Goal: Task Accomplishment & Management: Manage account settings

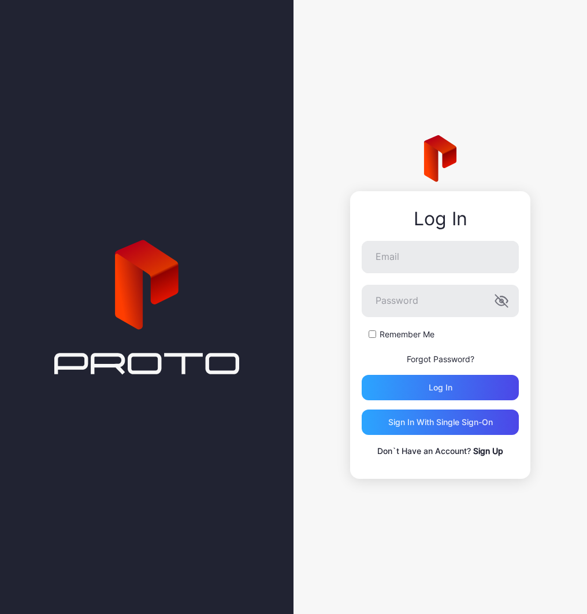
click at [493, 450] on link "Sign Up" at bounding box center [488, 451] width 30 height 10
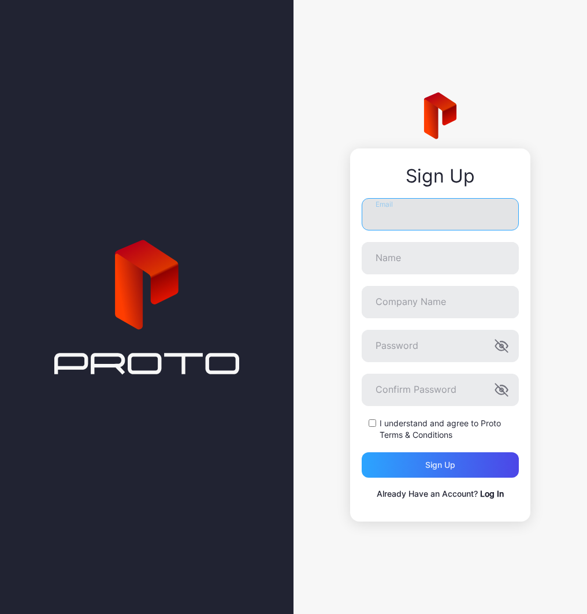
click at [393, 219] on input "Email" at bounding box center [439, 214] width 157 height 32
type input "**********"
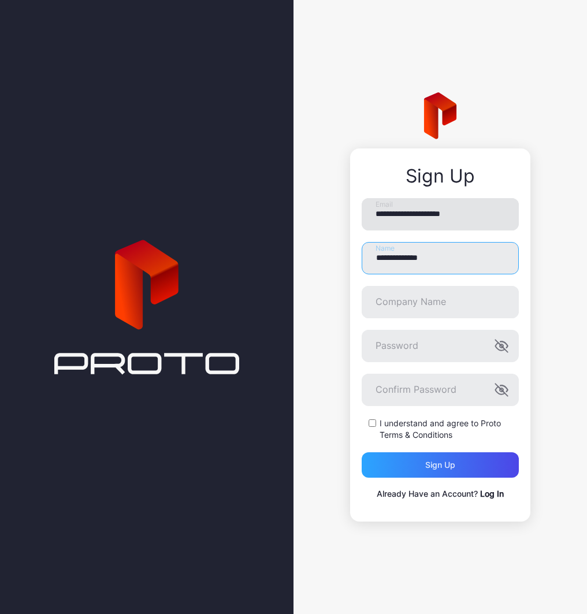
type input "**********"
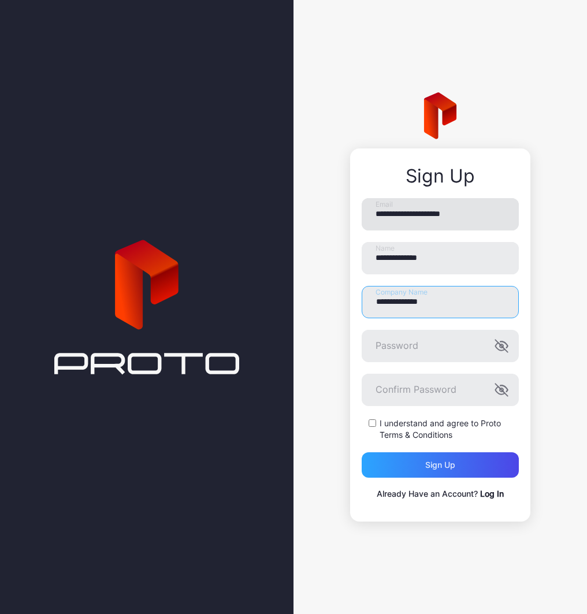
type input "**********"
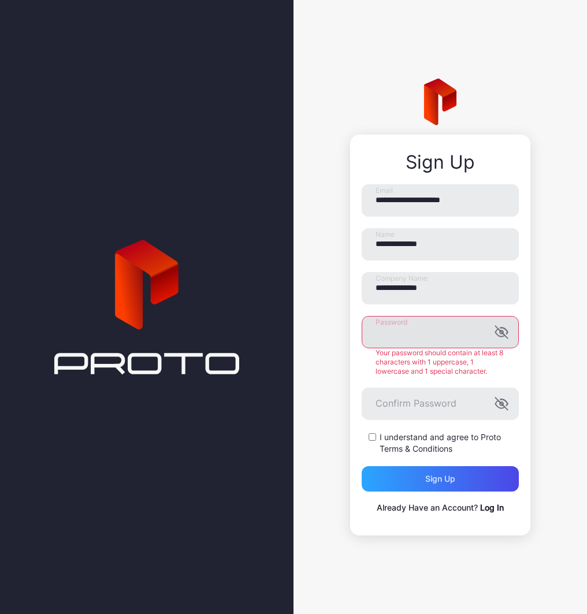
click at [505, 336] on icon "button" at bounding box center [501, 332] width 12 height 12
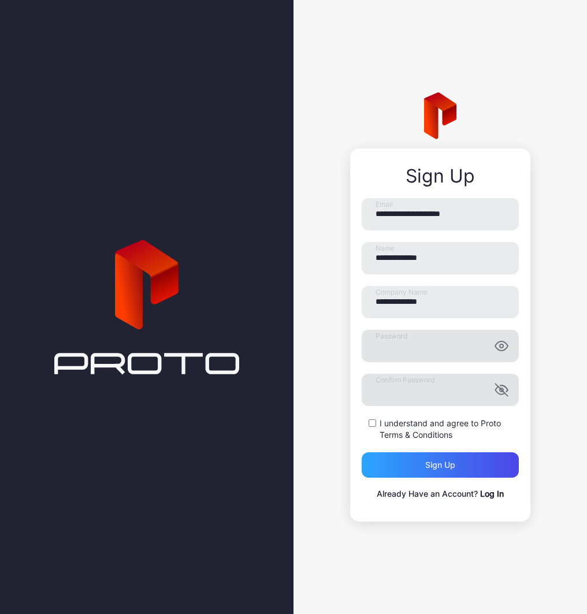
click at [502, 390] on icon "button" at bounding box center [501, 389] width 12 height 12
click at [371, 418] on div "I understand and agree to Proto Terms & Conditions" at bounding box center [439, 429] width 157 height 23
click at [398, 466] on div "Sign up" at bounding box center [439, 464] width 157 height 25
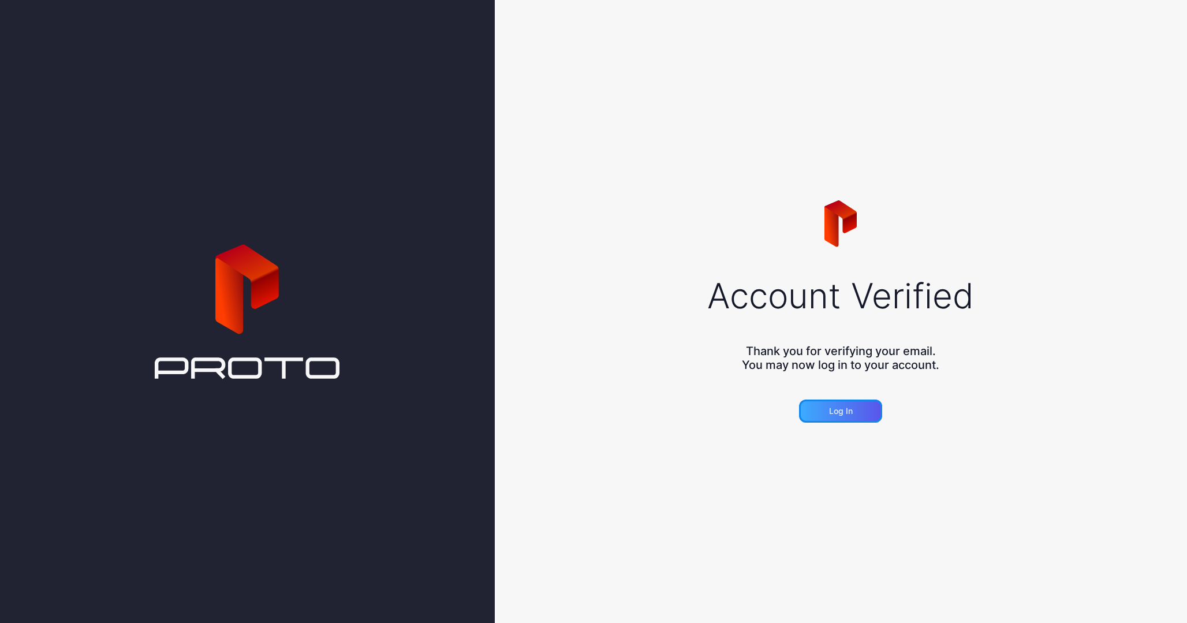
click at [829, 407] on div "Log in" at bounding box center [841, 411] width 24 height 9
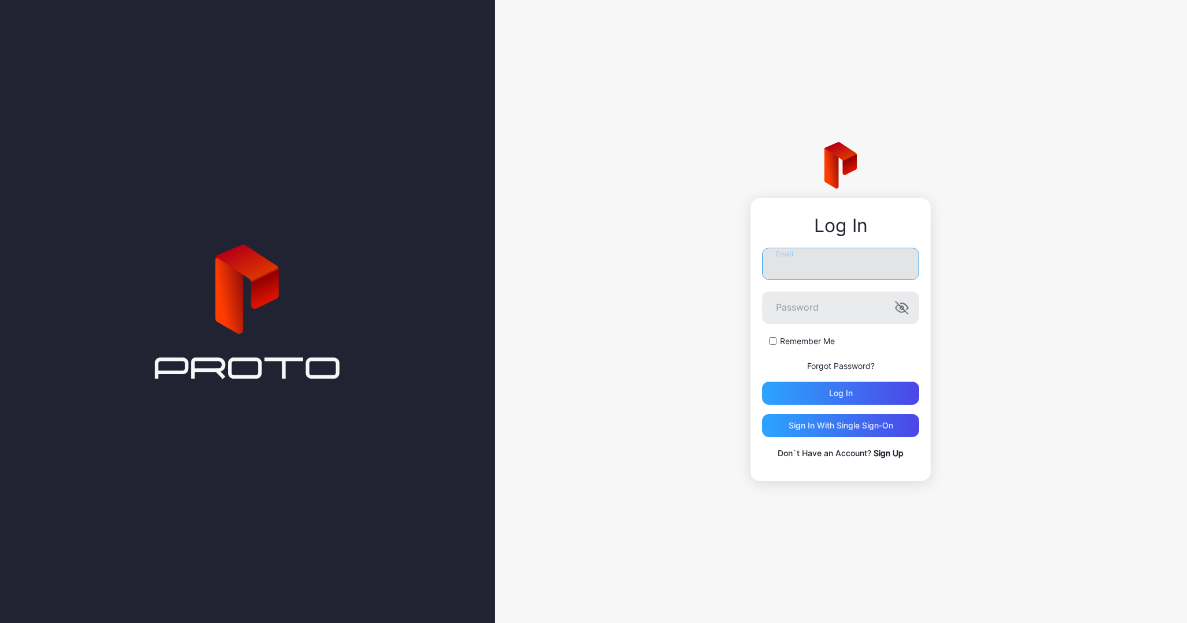
click at [802, 264] on input "Email" at bounding box center [840, 264] width 157 height 32
type input "**********"
click at [762, 382] on button "Log in" at bounding box center [840, 393] width 157 height 23
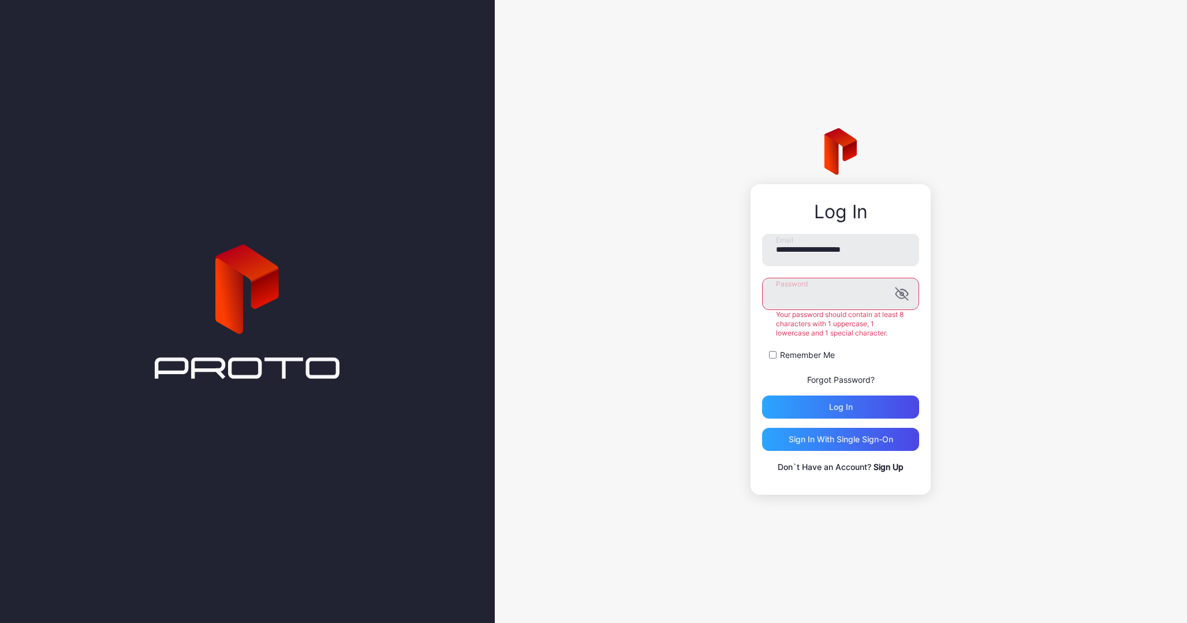
click at [762, 396] on button "Log in" at bounding box center [840, 407] width 157 height 23
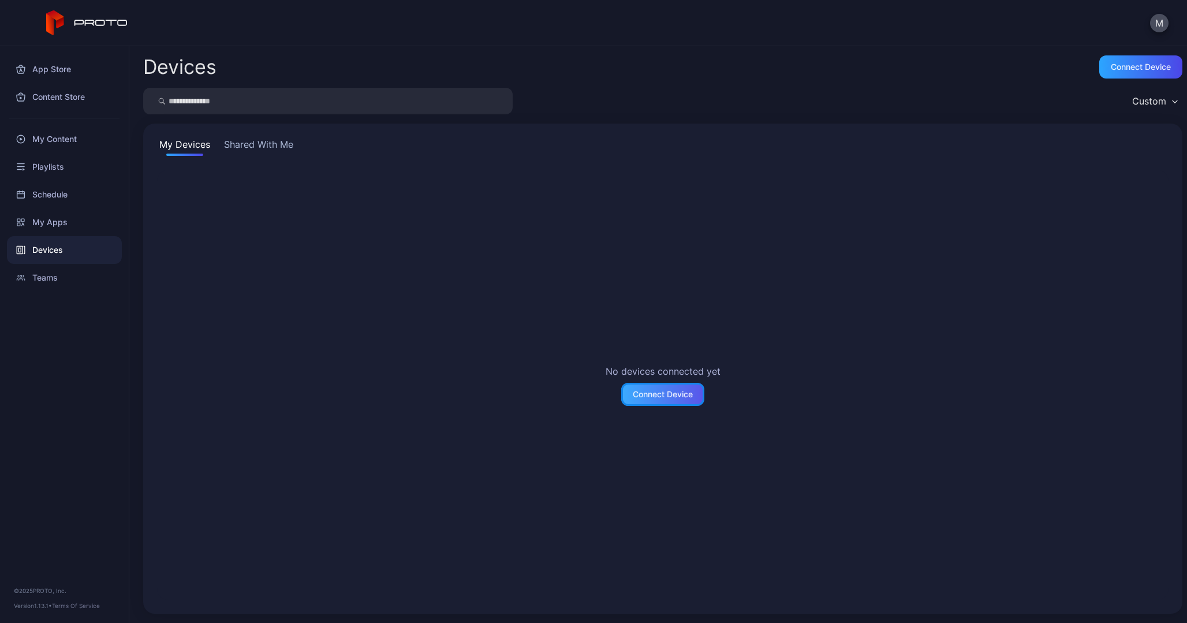
click at [648, 398] on div "Connect Device" at bounding box center [663, 394] width 60 height 9
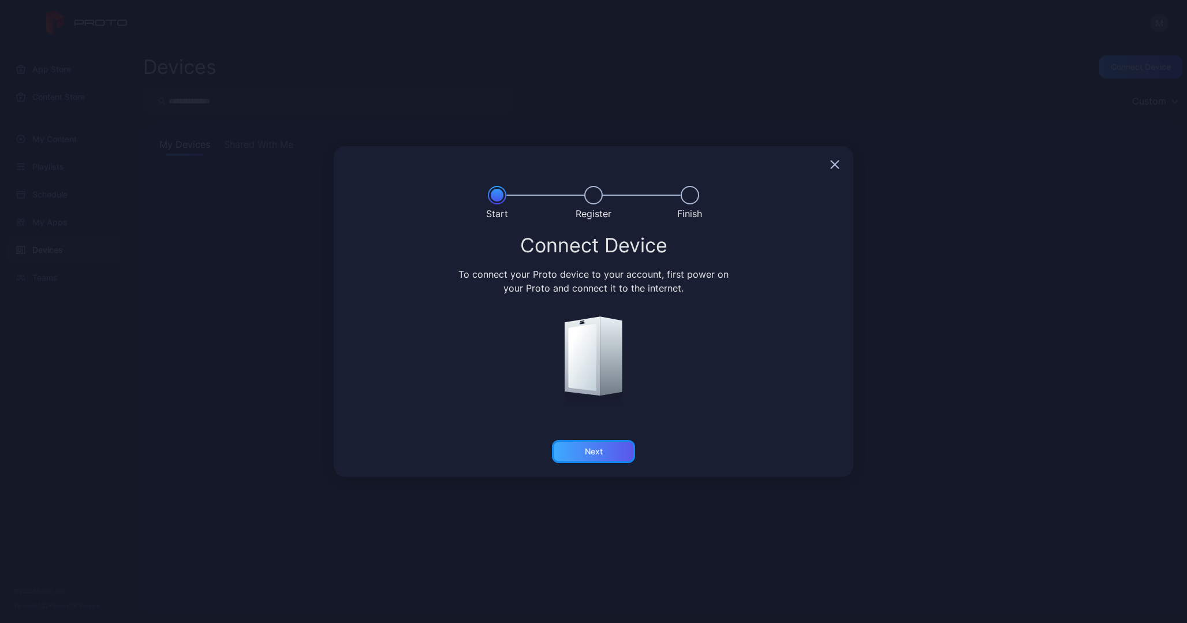
click at [612, 452] on div "Next" at bounding box center [593, 451] width 83 height 23
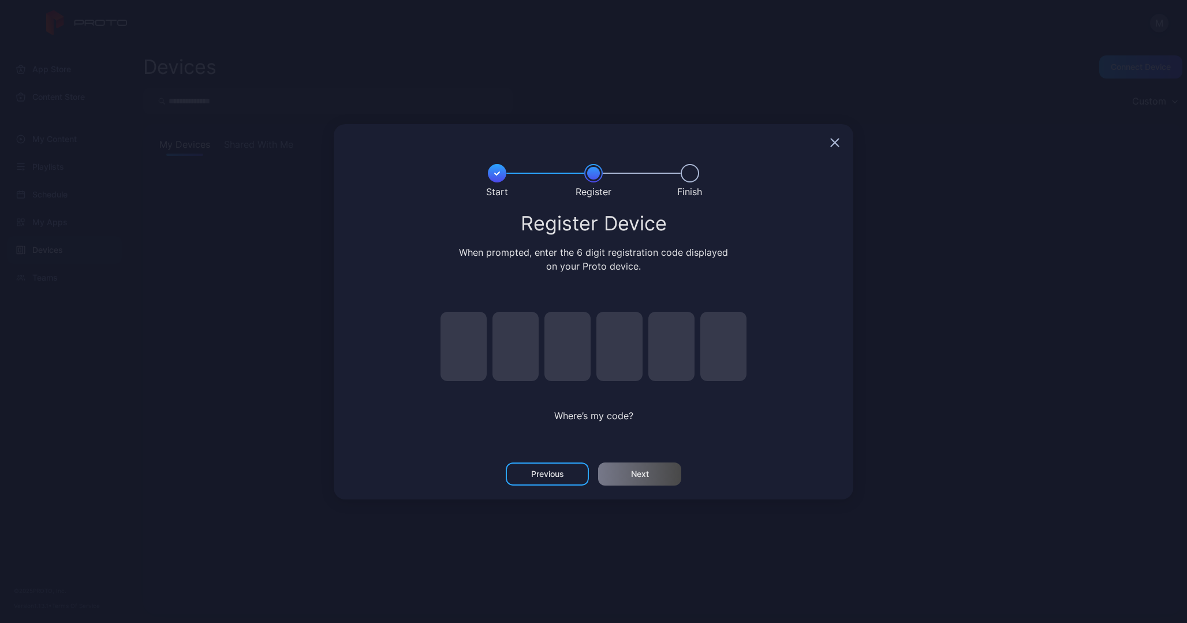
click at [454, 341] on input "pin code 1 of 6" at bounding box center [464, 346] width 46 height 69
type input "*"
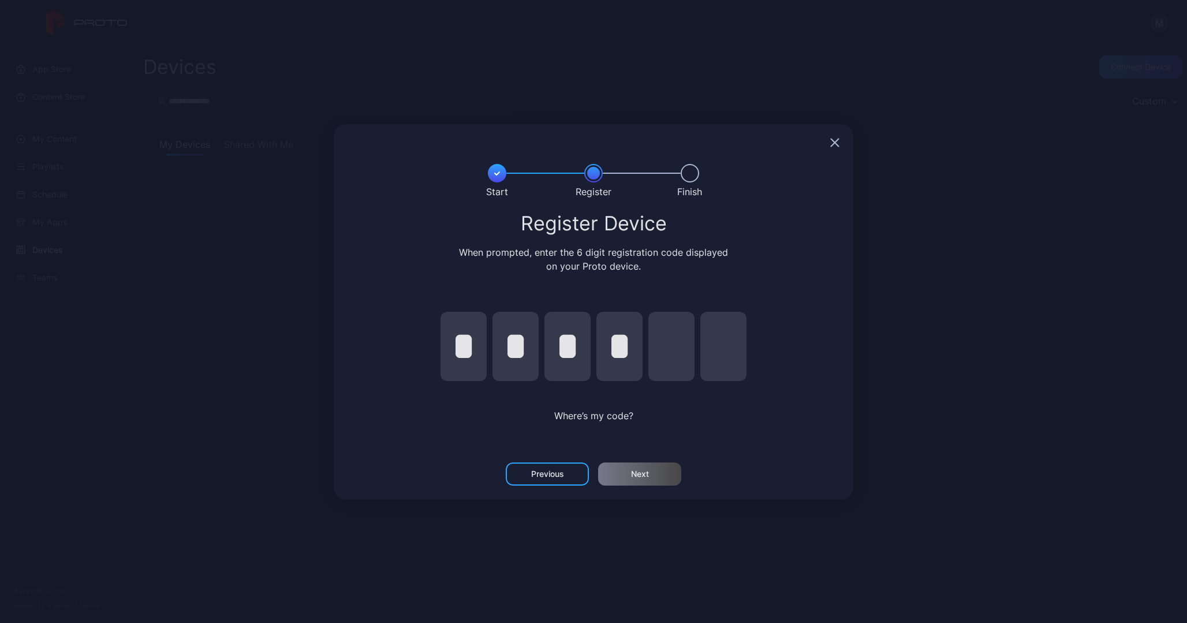
type input "*"
click at [628, 475] on div "Next" at bounding box center [639, 474] width 83 height 23
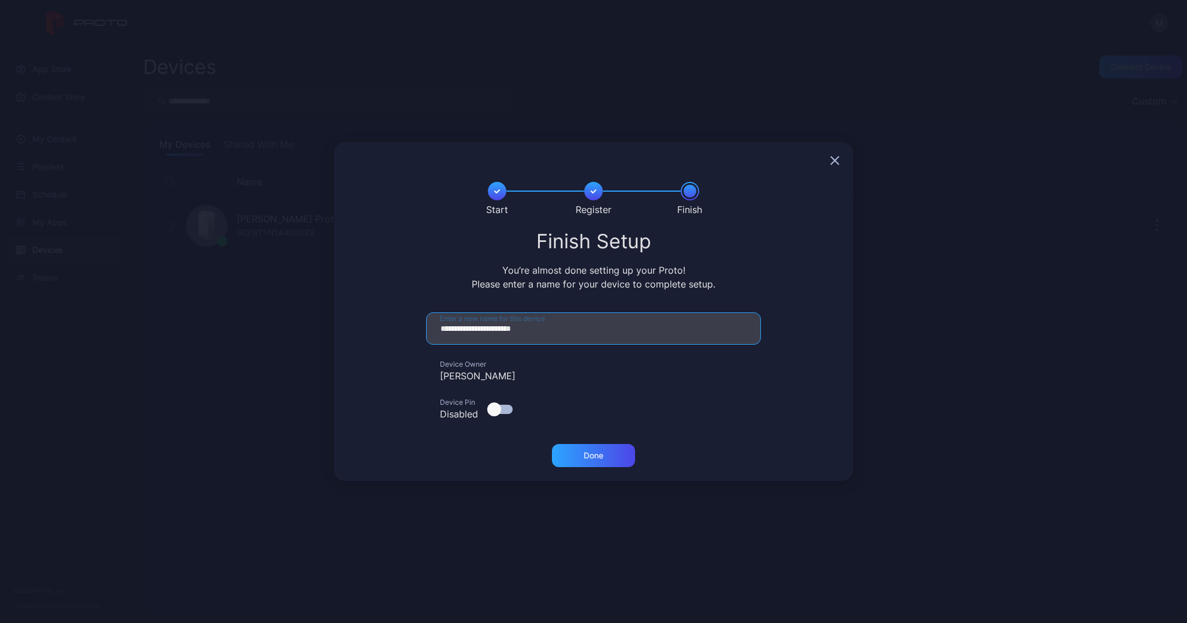
click at [526, 330] on input "**********" at bounding box center [593, 328] width 335 height 32
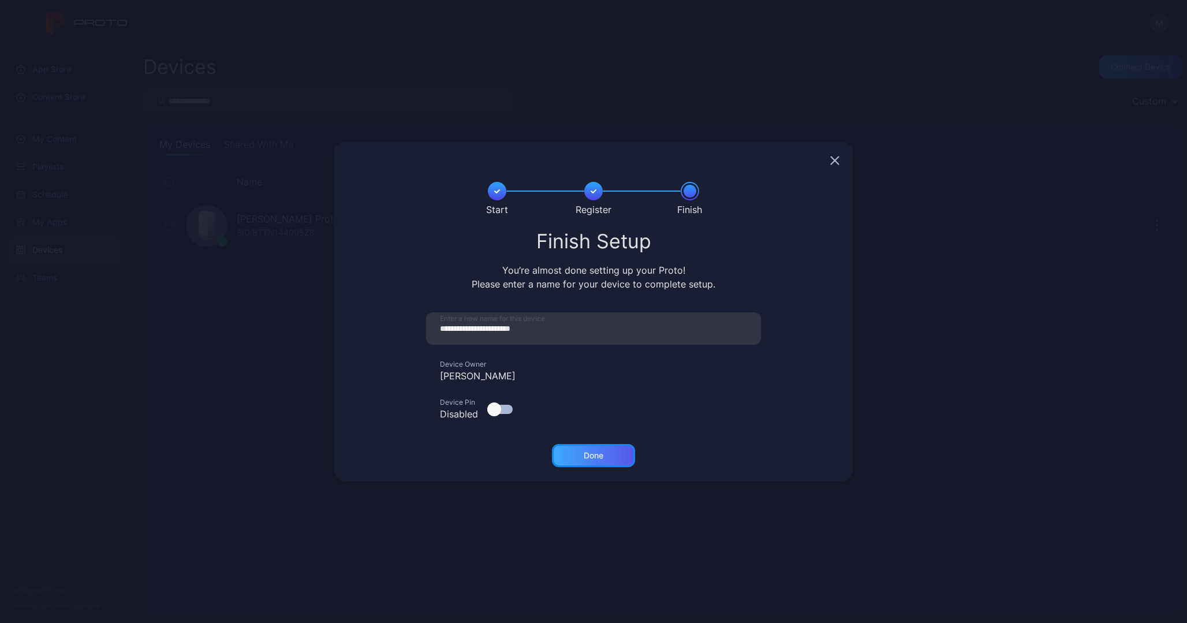
click at [578, 455] on div "Done" at bounding box center [593, 455] width 83 height 23
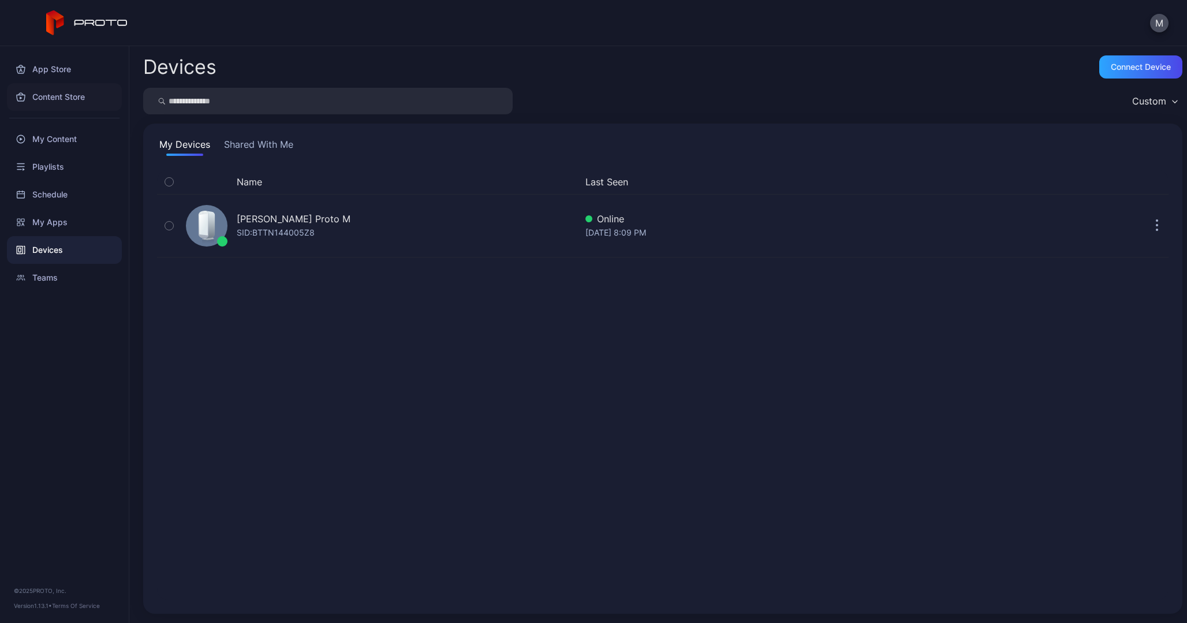
click at [55, 97] on div "Content Store" at bounding box center [64, 97] width 115 height 28
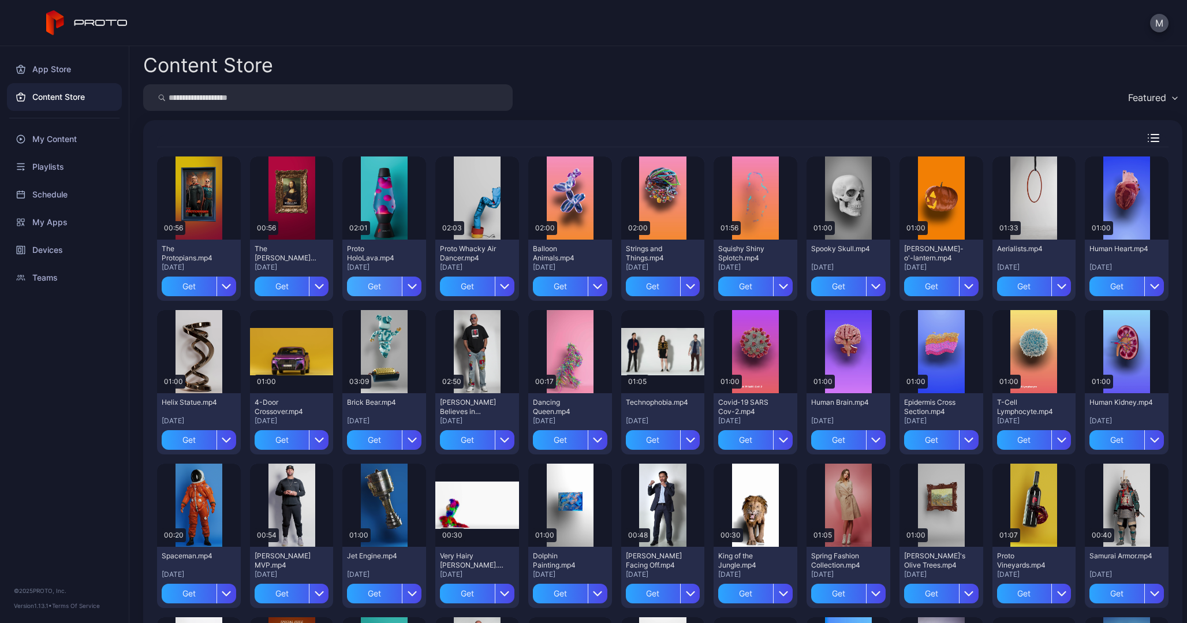
click at [401, 289] on div "Get" at bounding box center [374, 287] width 55 height 20
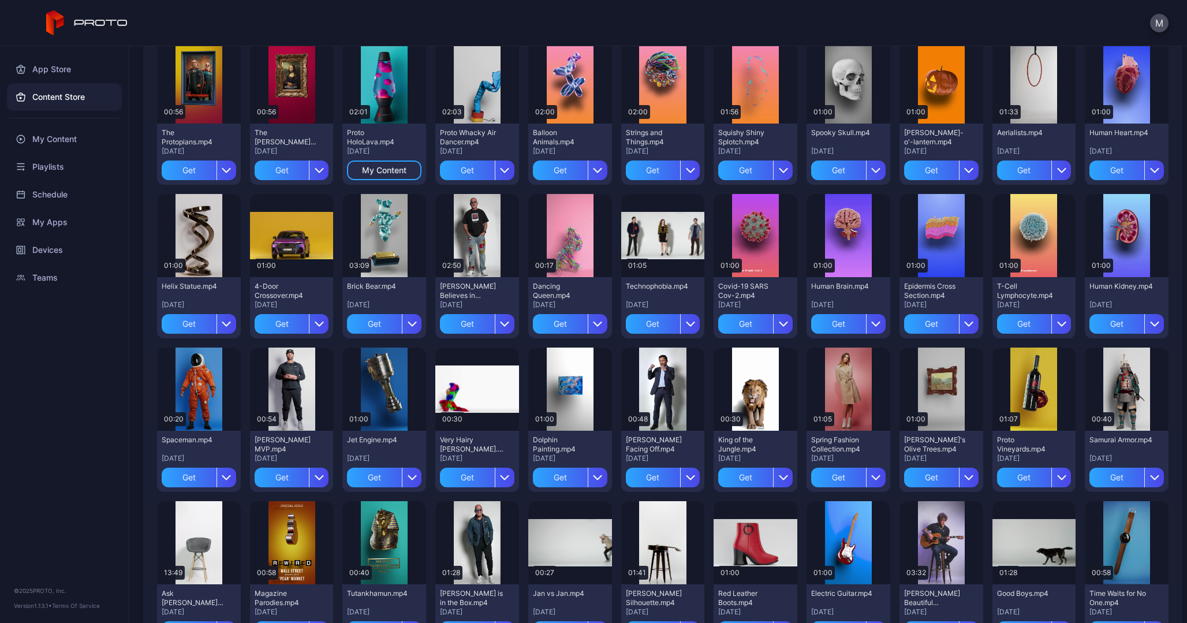
scroll to position [127, 0]
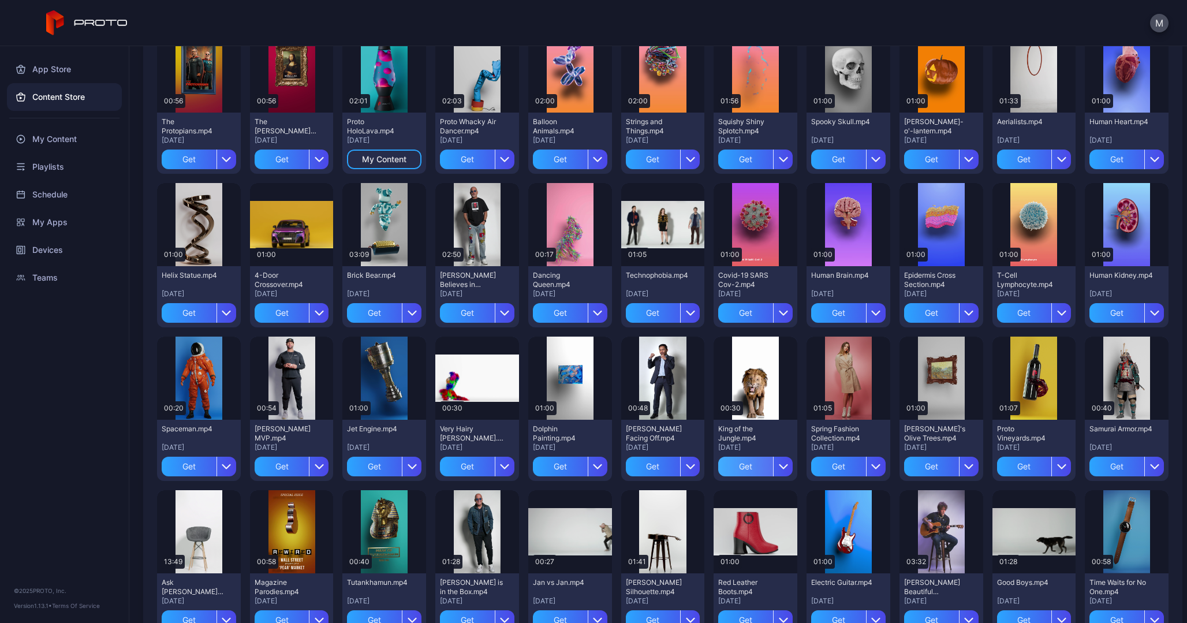
click at [773, 468] on div "Get" at bounding box center [745, 467] width 55 height 20
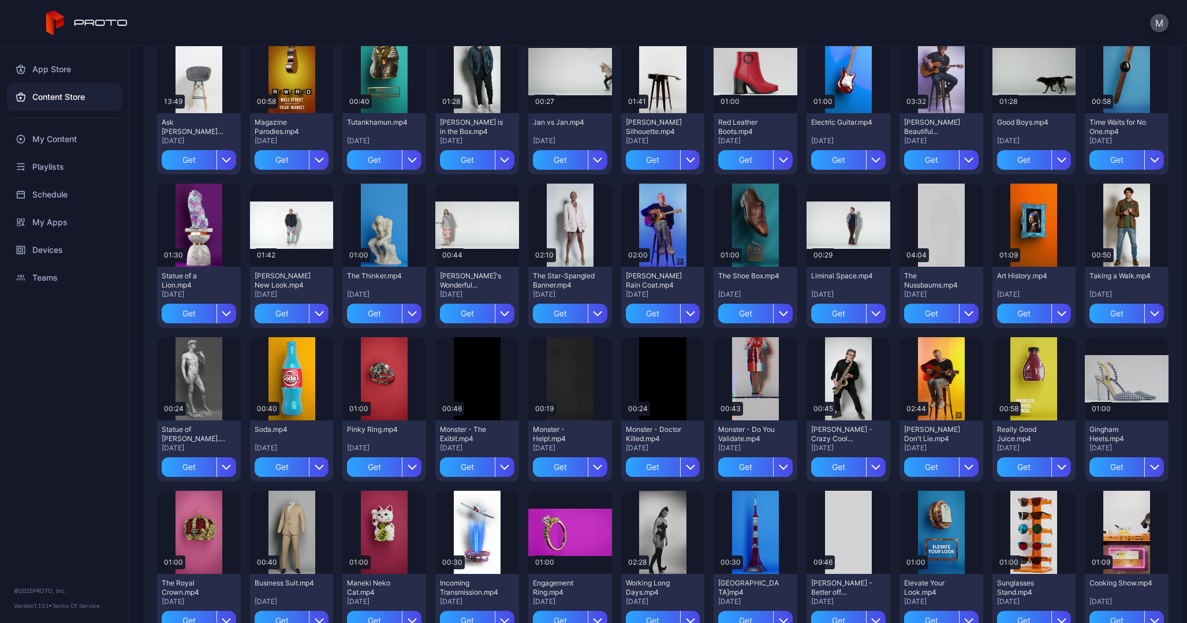
scroll to position [592, 0]
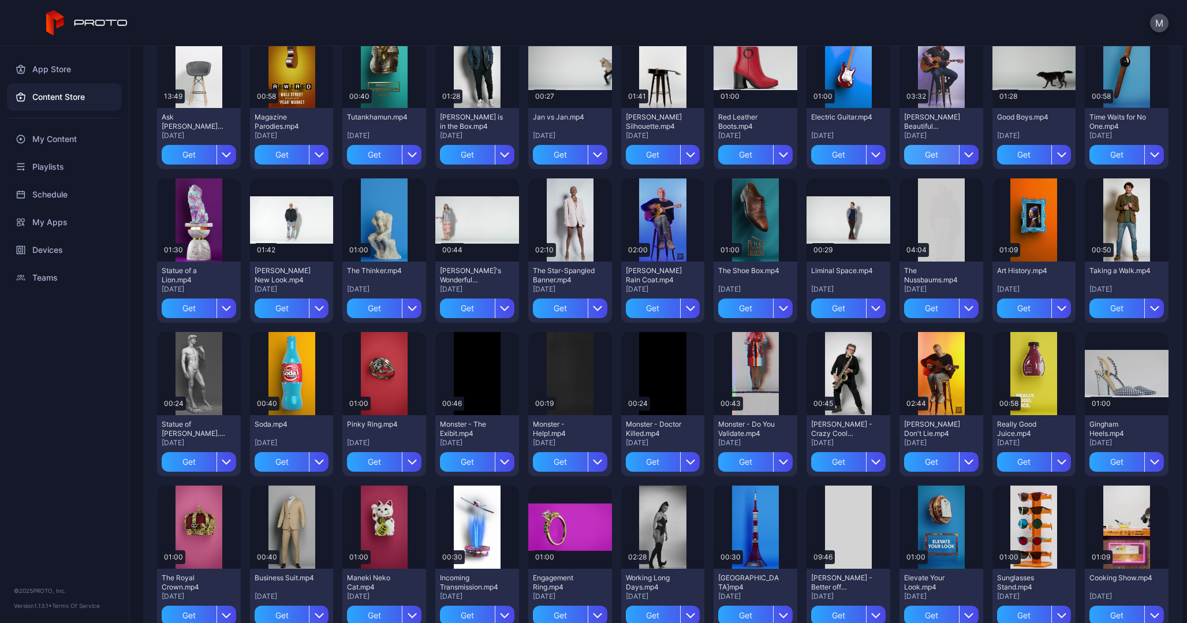
click at [904, 165] on div "Get" at bounding box center [931, 155] width 55 height 20
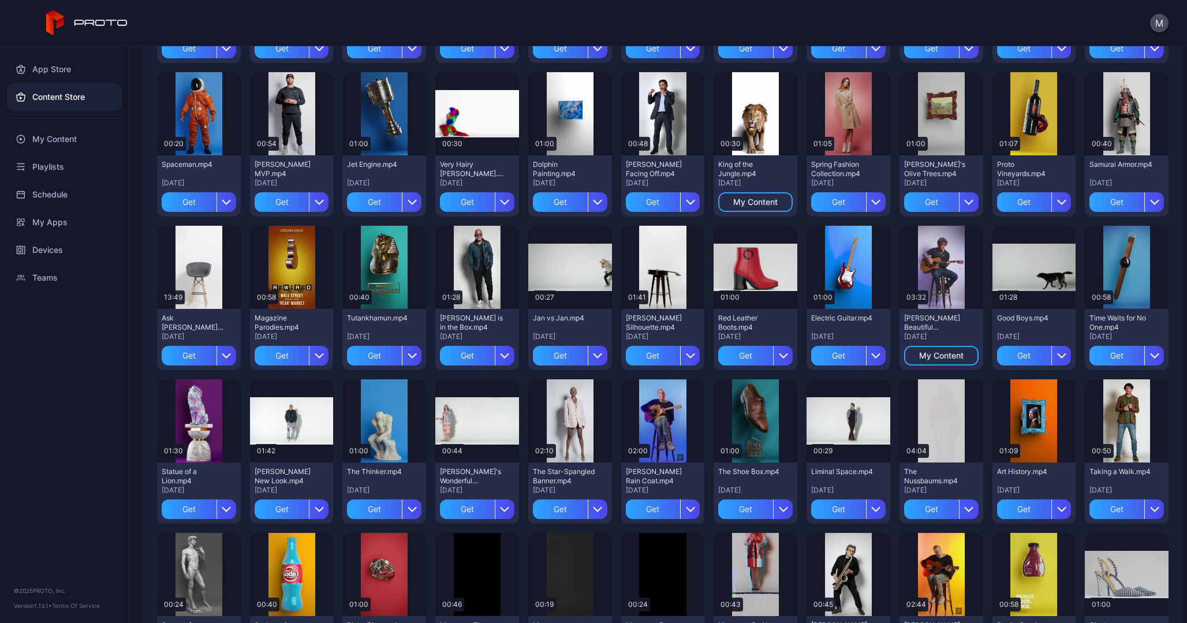
scroll to position [0, 0]
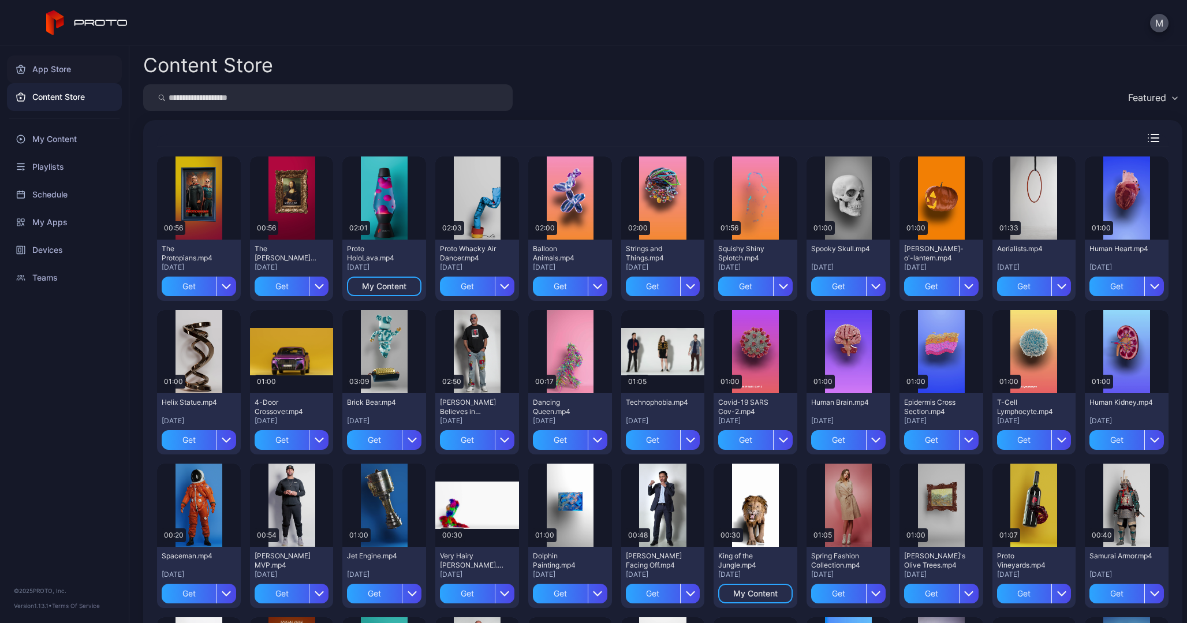
click at [65, 70] on div "App Store" at bounding box center [64, 69] width 115 height 28
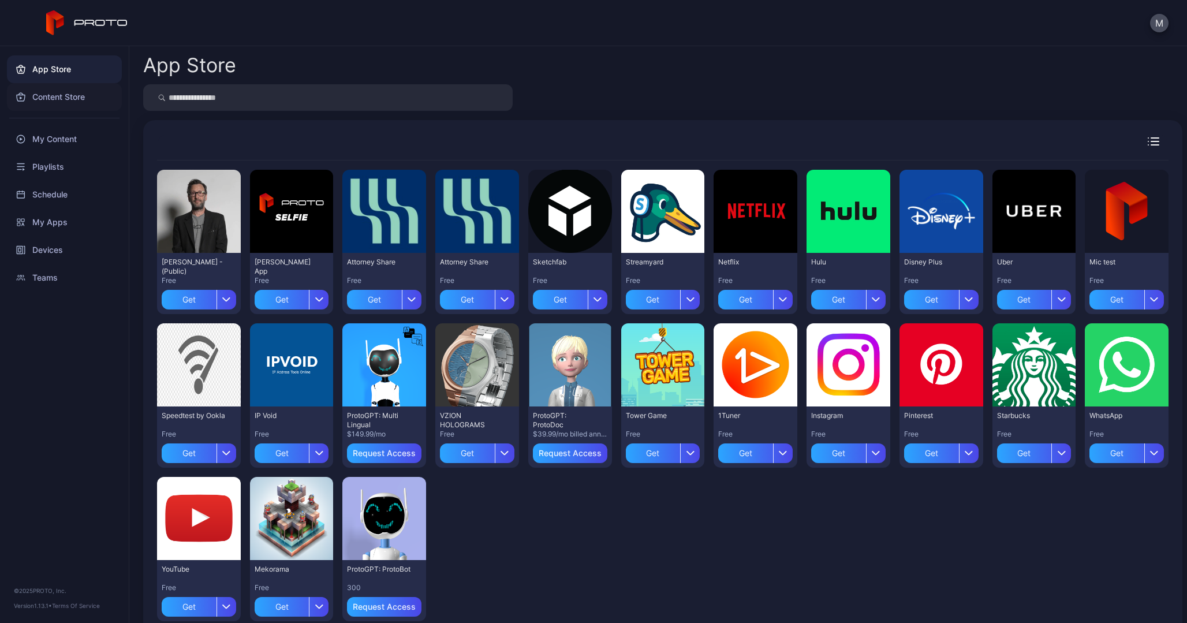
click at [64, 96] on div "Content Store" at bounding box center [64, 97] width 115 height 28
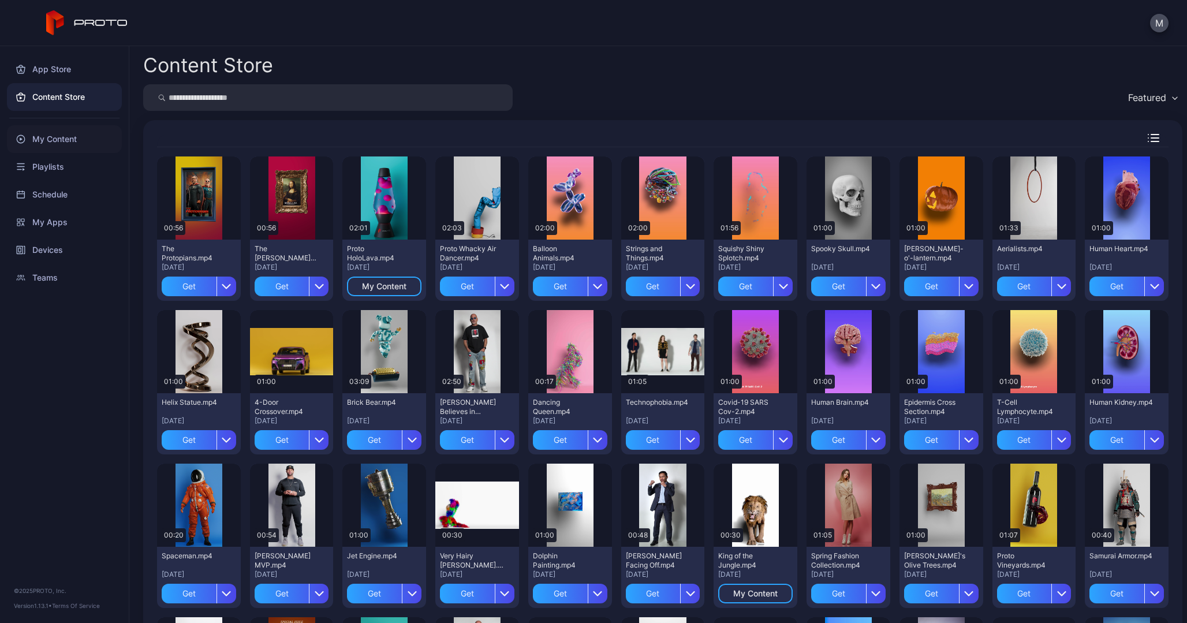
click at [48, 137] on div "My Content" at bounding box center [64, 139] width 115 height 28
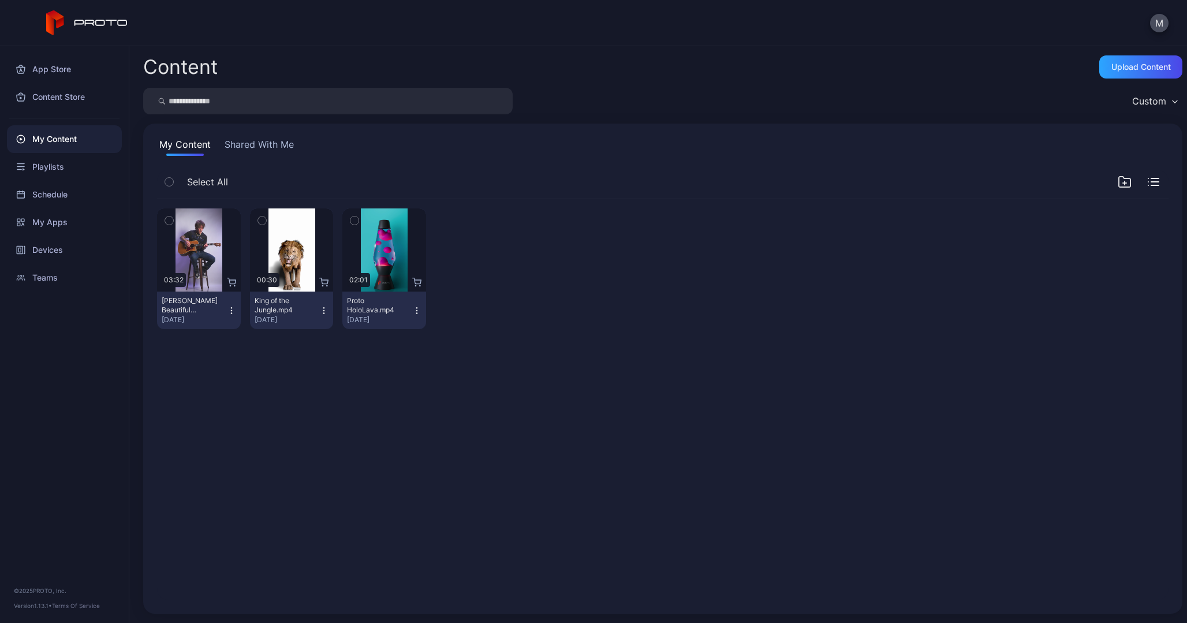
click at [266, 217] on icon "button" at bounding box center [262, 220] width 8 height 13
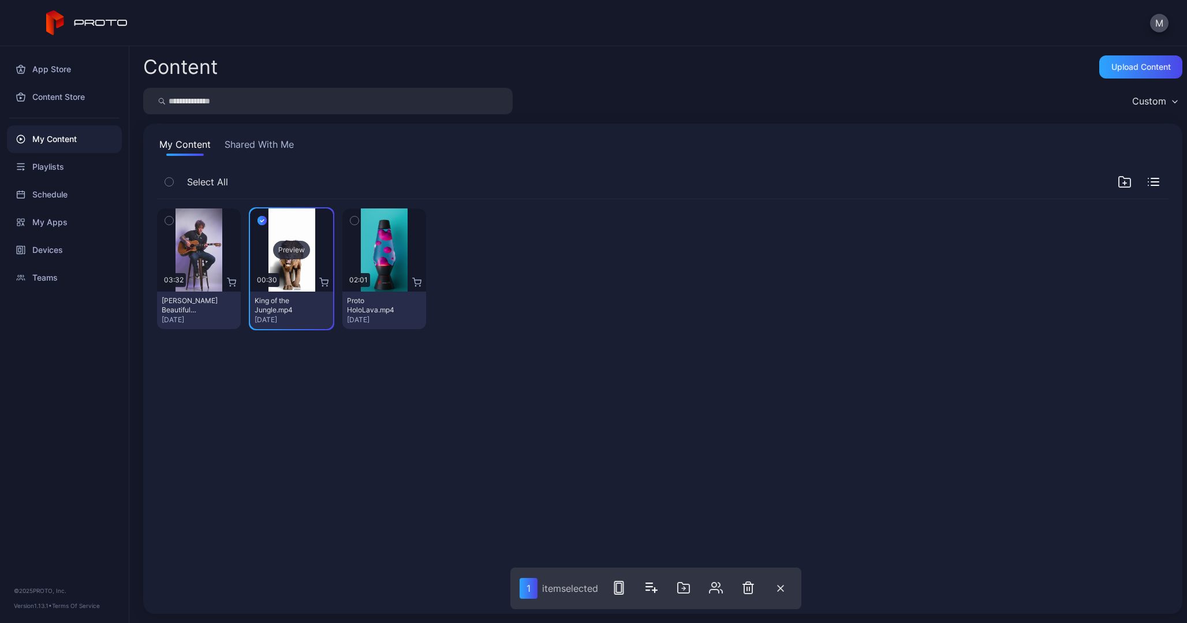
click at [298, 245] on div "Preview" at bounding box center [291, 250] width 37 height 18
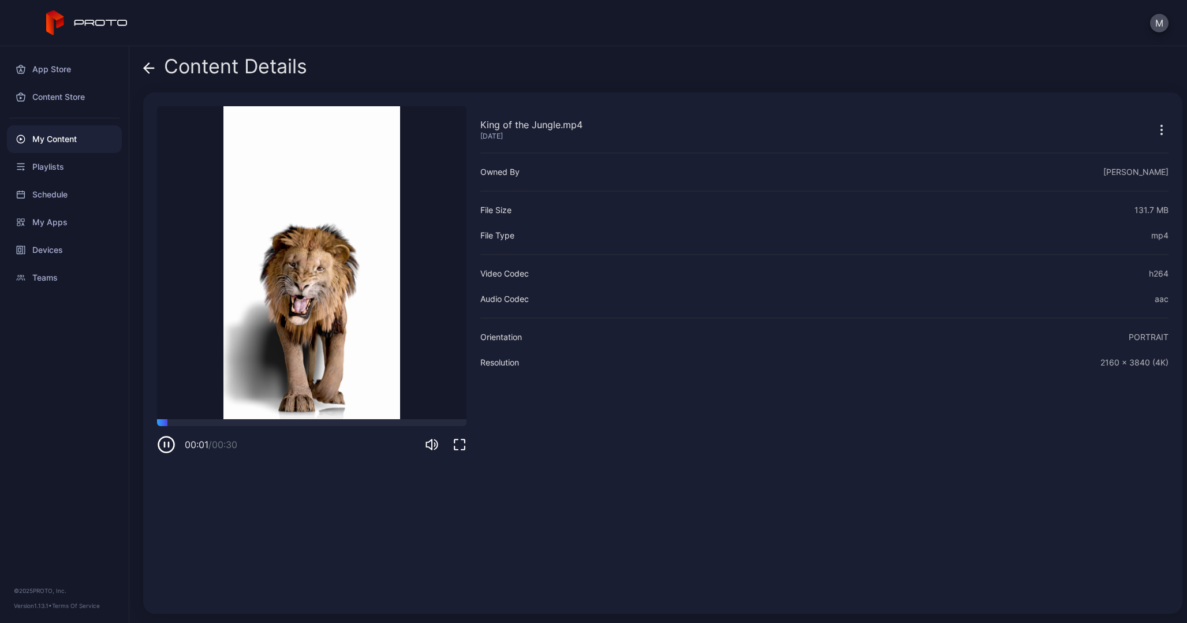
click at [143, 66] on div "Content Details King of the Jungle.mp4 [DATE] Sorry, your browser doesn‘t suppo…" at bounding box center [658, 334] width 1058 height 577
click at [147, 67] on icon at bounding box center [149, 68] width 12 height 12
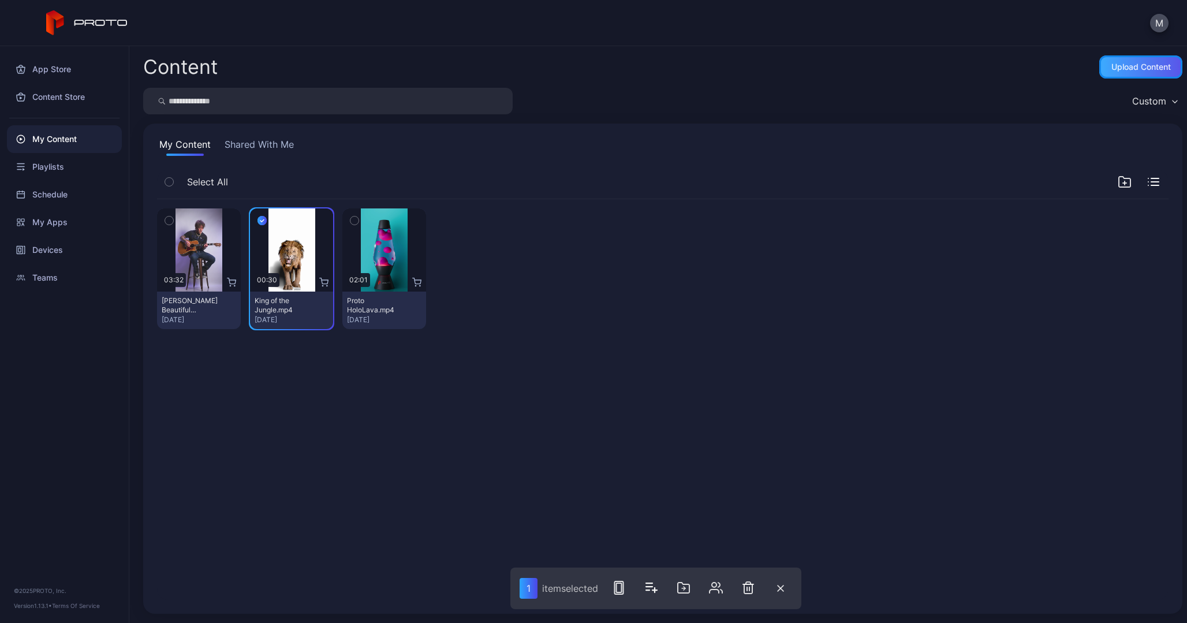
click at [1115, 72] on div "Upload Content" at bounding box center [1141, 66] width 83 height 23
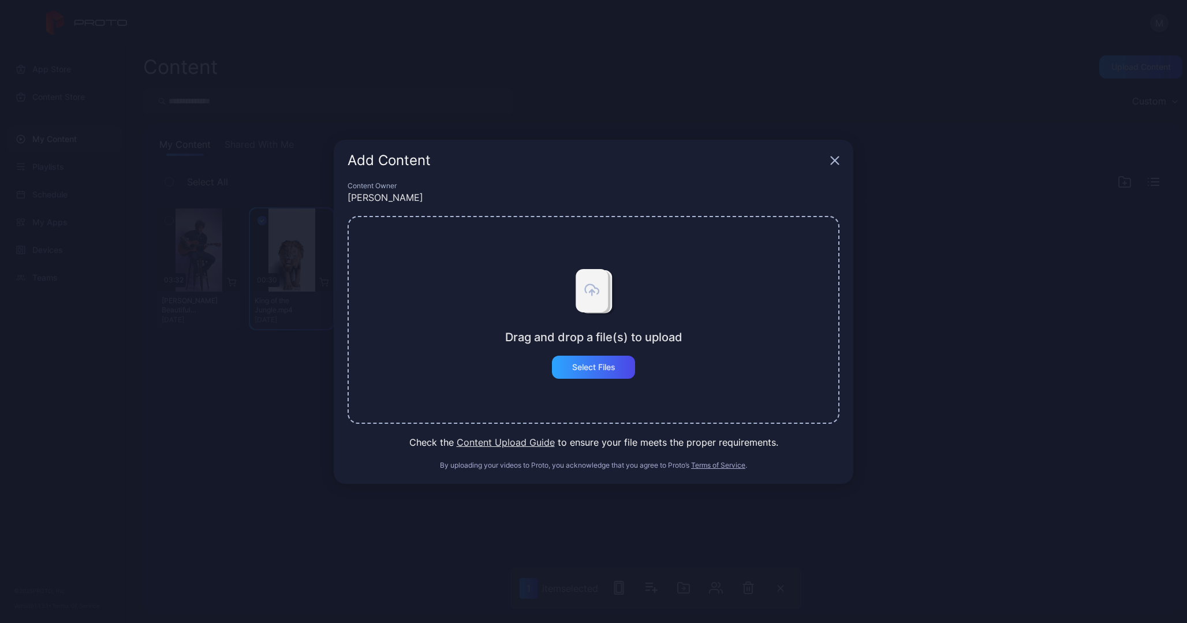
click at [833, 163] on icon "button" at bounding box center [834, 160] width 9 height 9
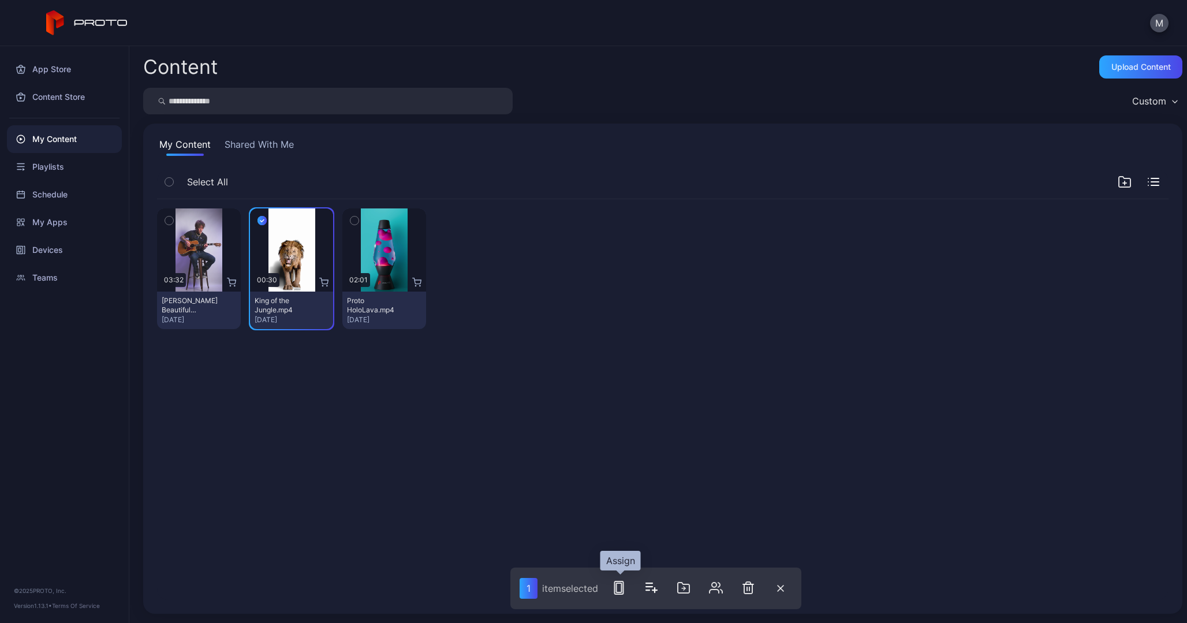
click at [616, 586] on rect "button" at bounding box center [619, 588] width 9 height 13
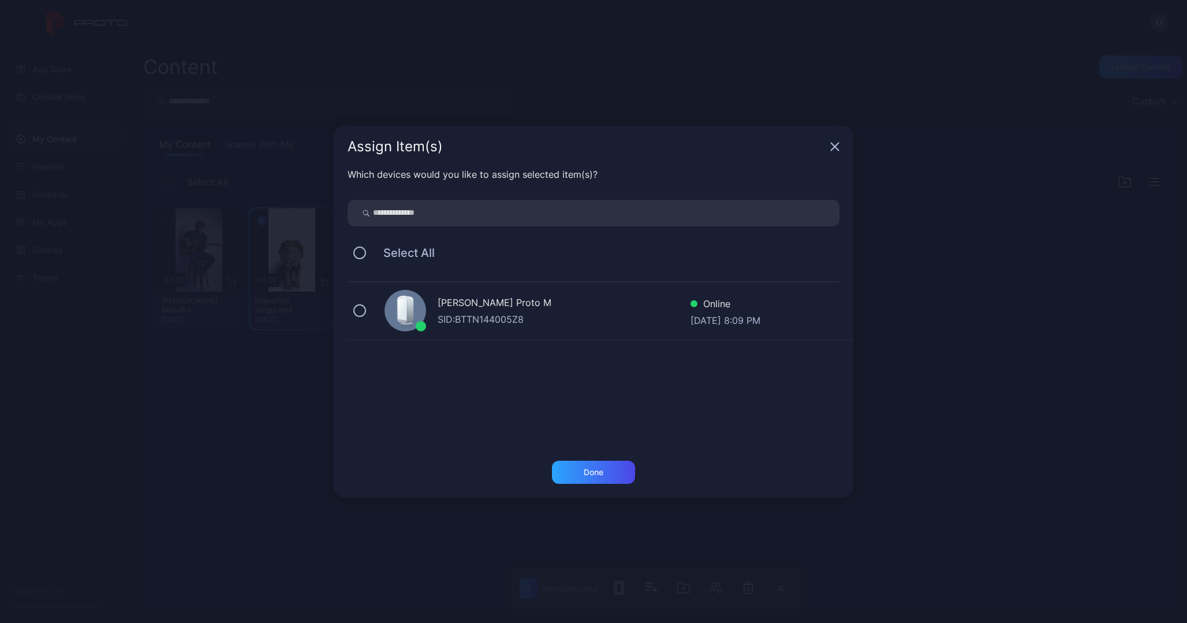
click at [469, 299] on div "[PERSON_NAME] Proto M" at bounding box center [564, 304] width 253 height 17
click at [595, 465] on div "Done" at bounding box center [593, 472] width 83 height 23
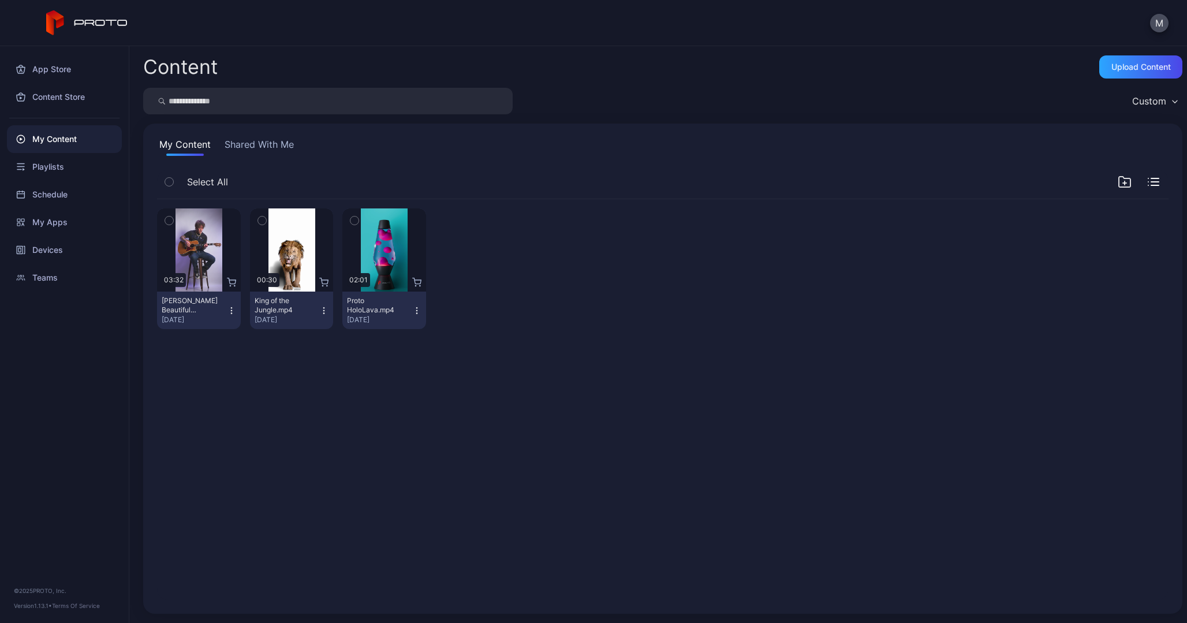
click at [274, 217] on button "button" at bounding box center [262, 220] width 24 height 24
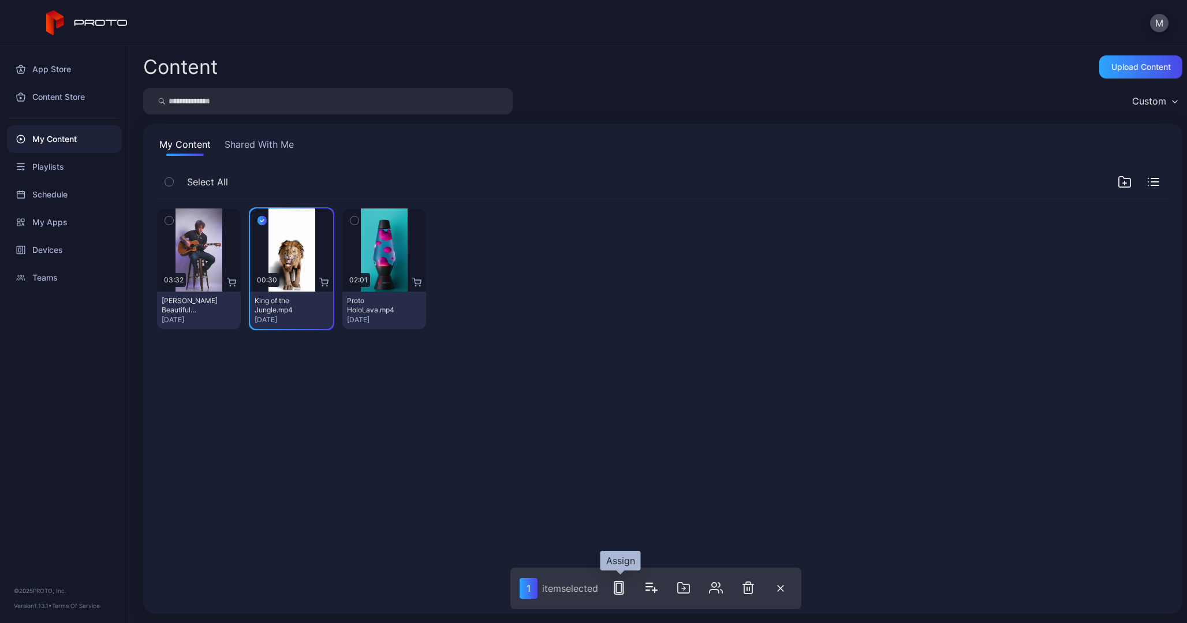
click at [619, 587] on icon "button" at bounding box center [619, 588] width 14 height 14
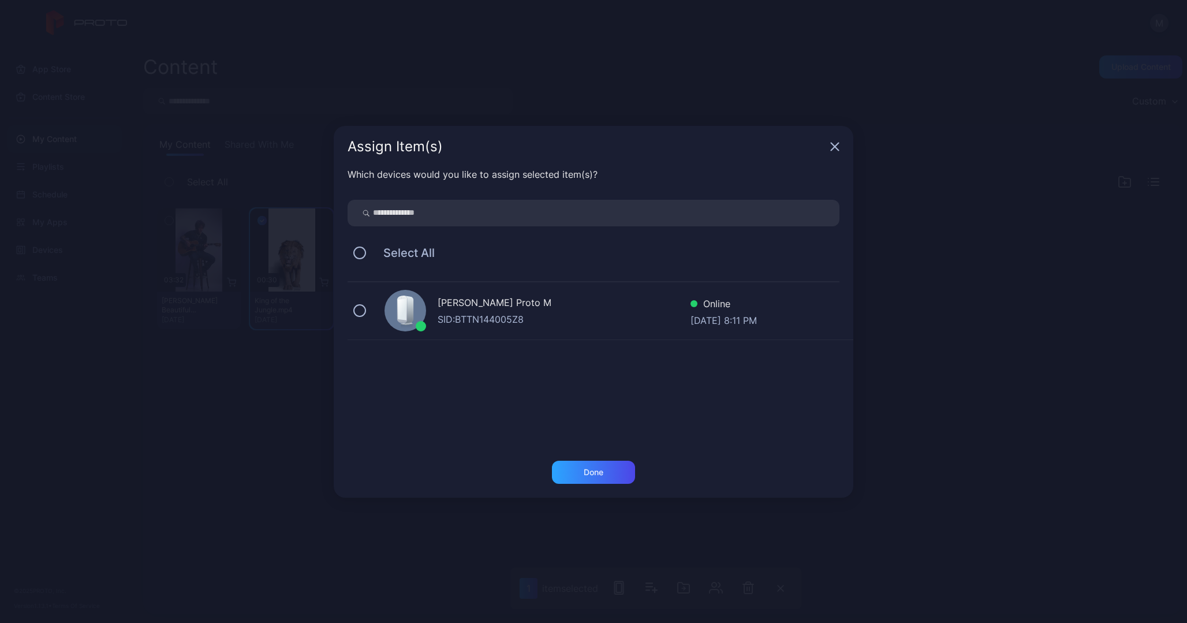
click at [344, 311] on div "Which devices would you like to assign selected item(s)? Select All [PERSON_NAM…" at bounding box center [594, 313] width 520 height 293
click at [360, 311] on button at bounding box center [359, 310] width 13 height 13
click at [609, 476] on div "Done" at bounding box center [593, 472] width 83 height 23
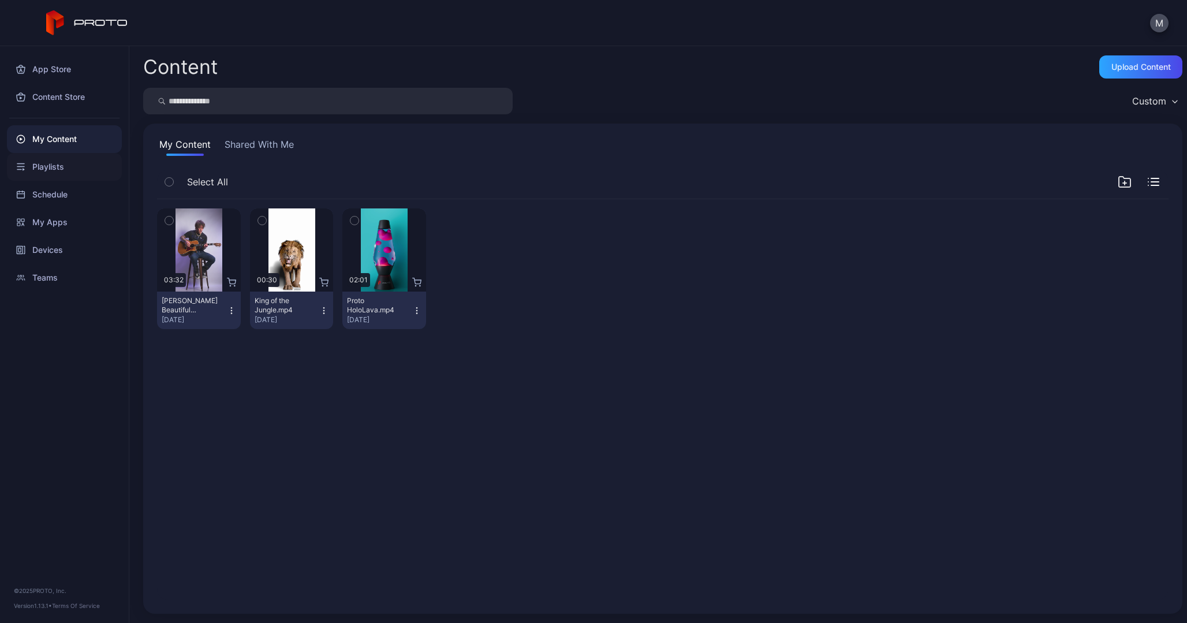
click at [65, 172] on div "Playlists" at bounding box center [64, 167] width 115 height 28
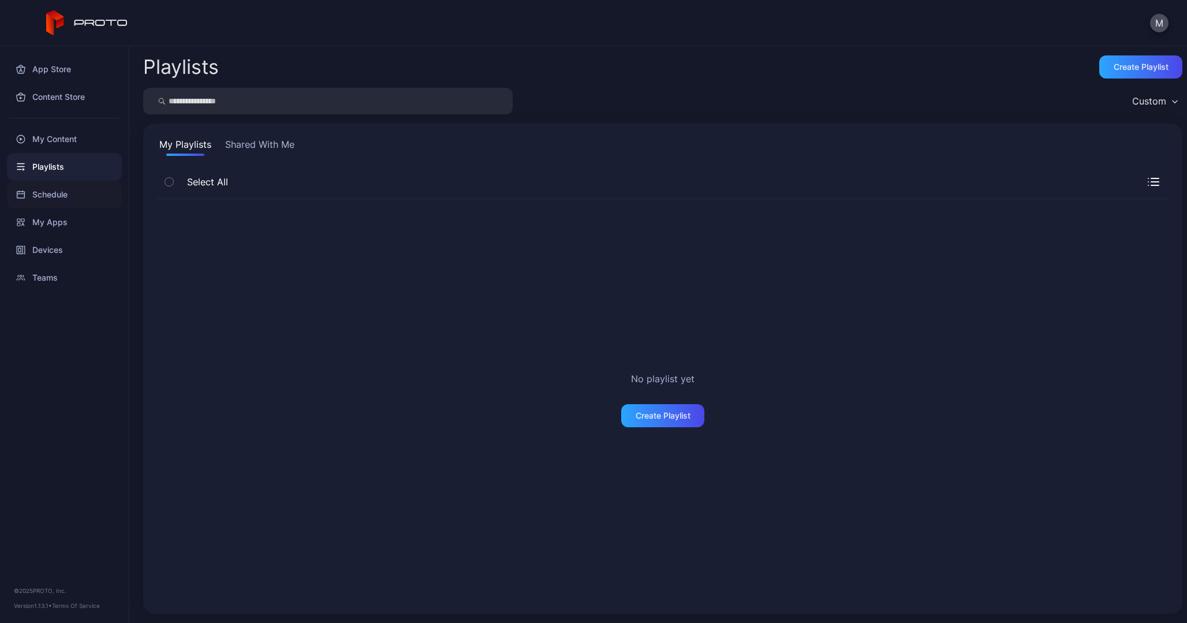
click at [62, 199] on div "Schedule" at bounding box center [64, 195] width 115 height 28
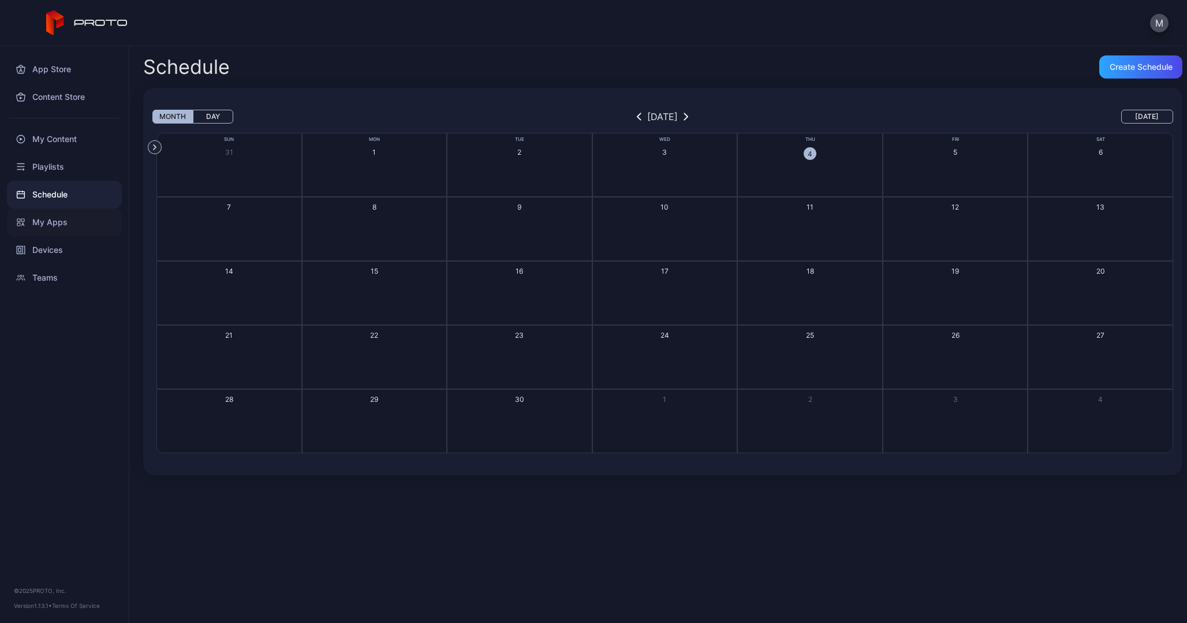
click at [58, 231] on div "My Apps" at bounding box center [64, 222] width 115 height 28
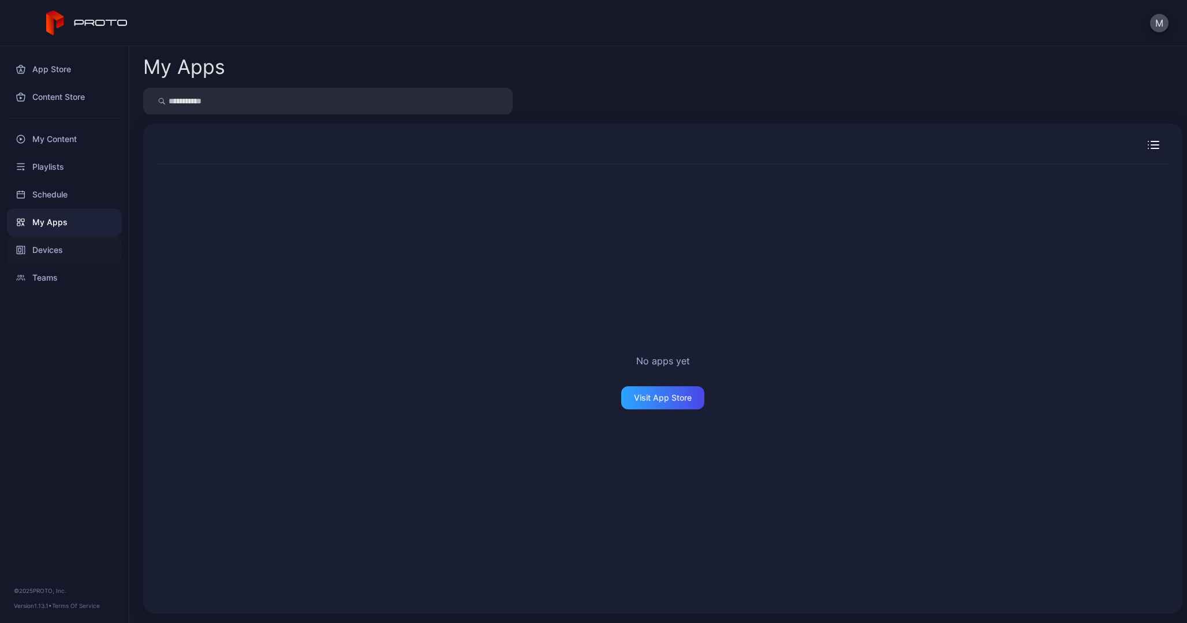
click at [46, 251] on div "Devices" at bounding box center [64, 250] width 115 height 28
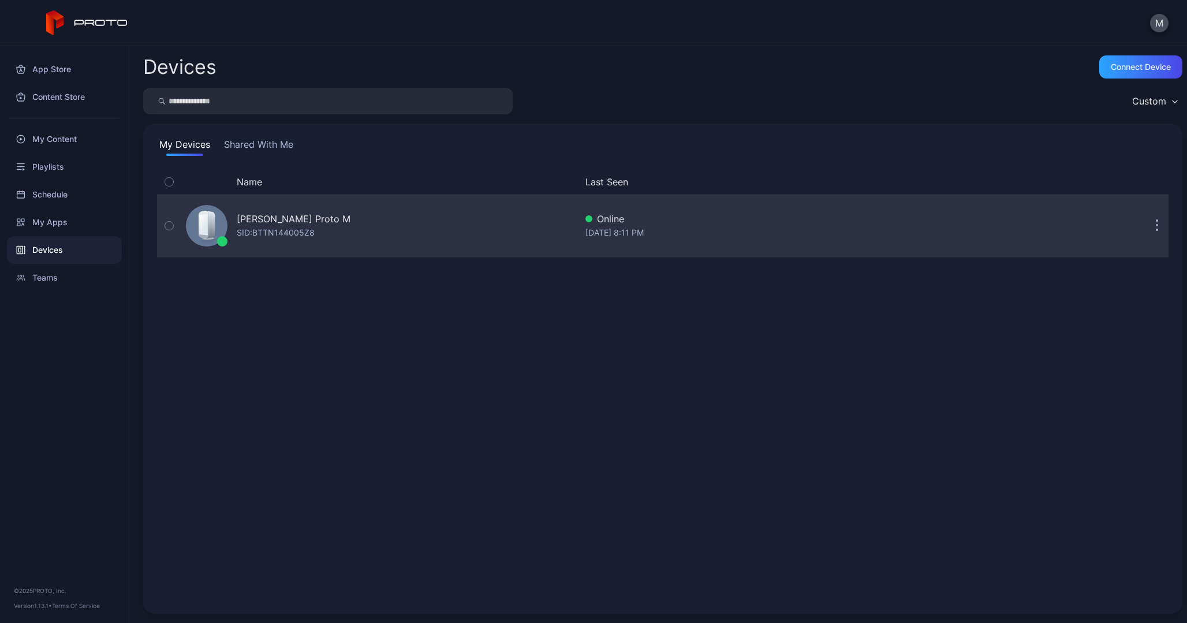
click at [331, 237] on div "[PERSON_NAME] Proto M SID: BTTN144005Z8" at bounding box center [294, 226] width 114 height 28
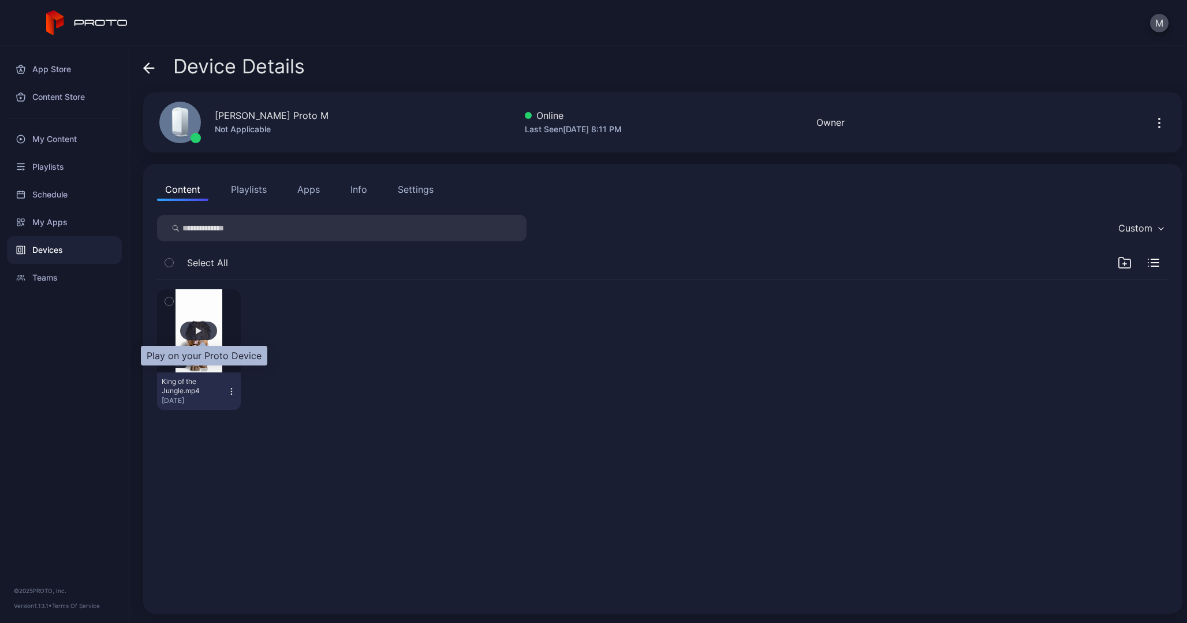
click at [202, 329] on div "button" at bounding box center [199, 330] width 6 height 7
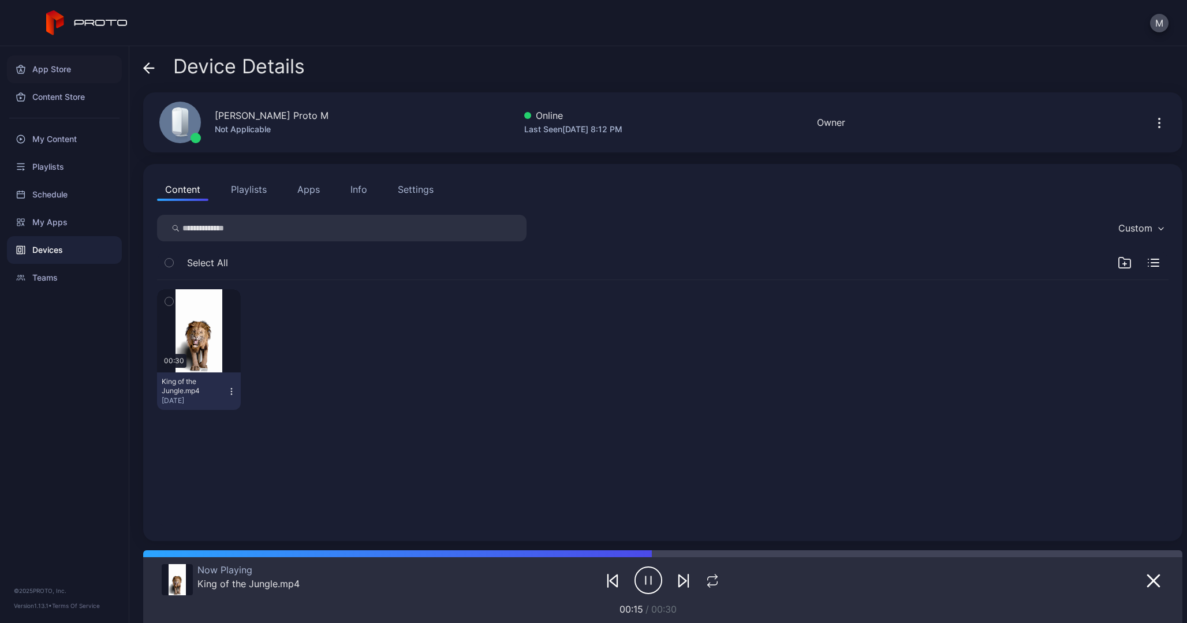
click at [51, 82] on div "App Store" at bounding box center [64, 69] width 115 height 28
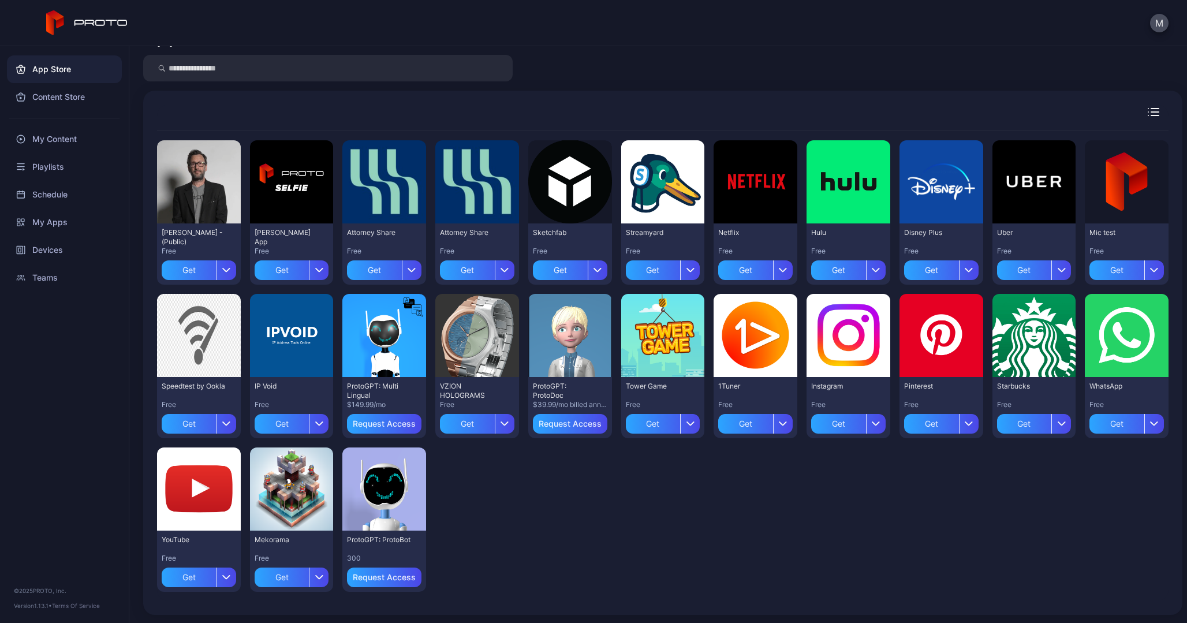
scroll to position [31, 0]
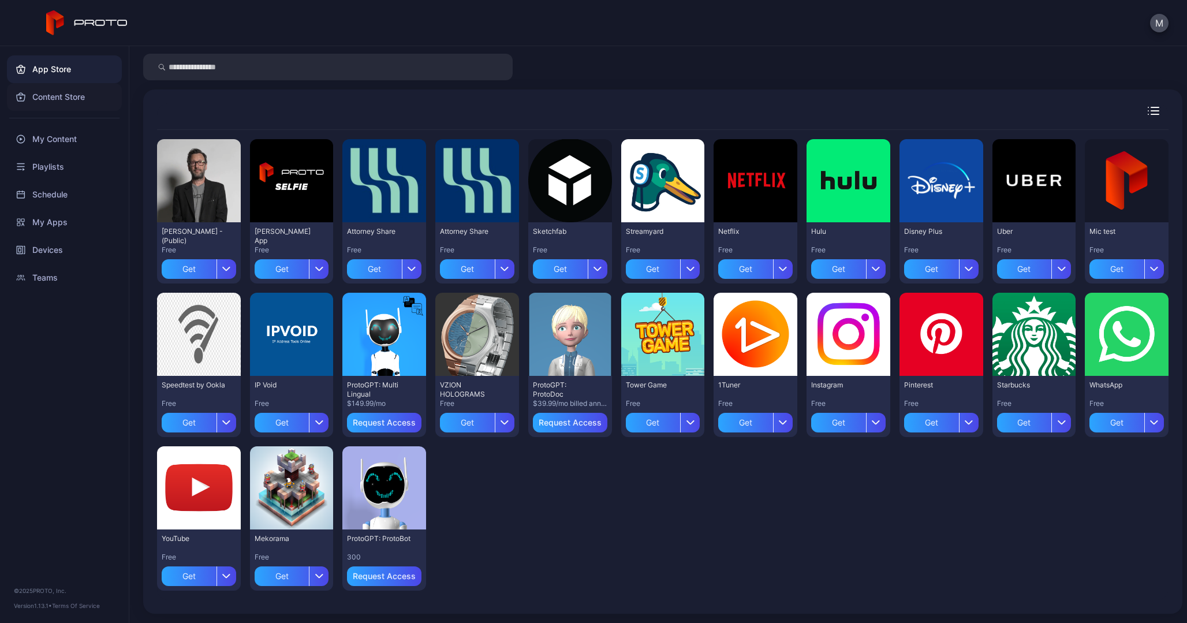
click at [46, 96] on div "Content Store" at bounding box center [64, 97] width 115 height 28
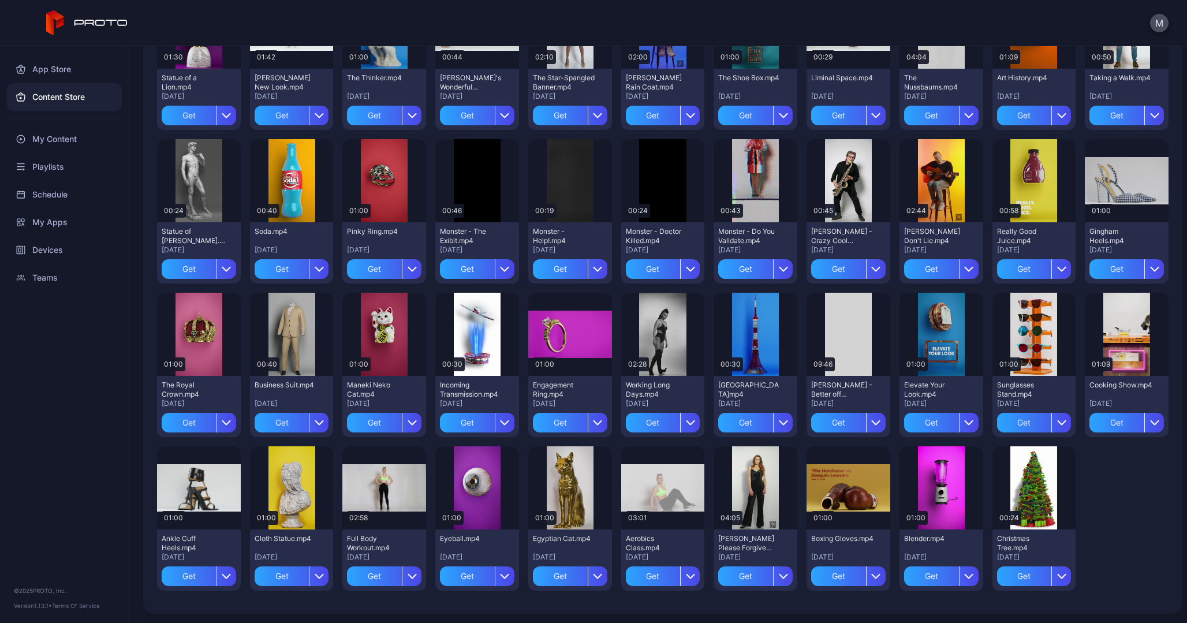
scroll to position [857, 0]
click at [334, 293] on div "Preview" at bounding box center [292, 334] width 84 height 83
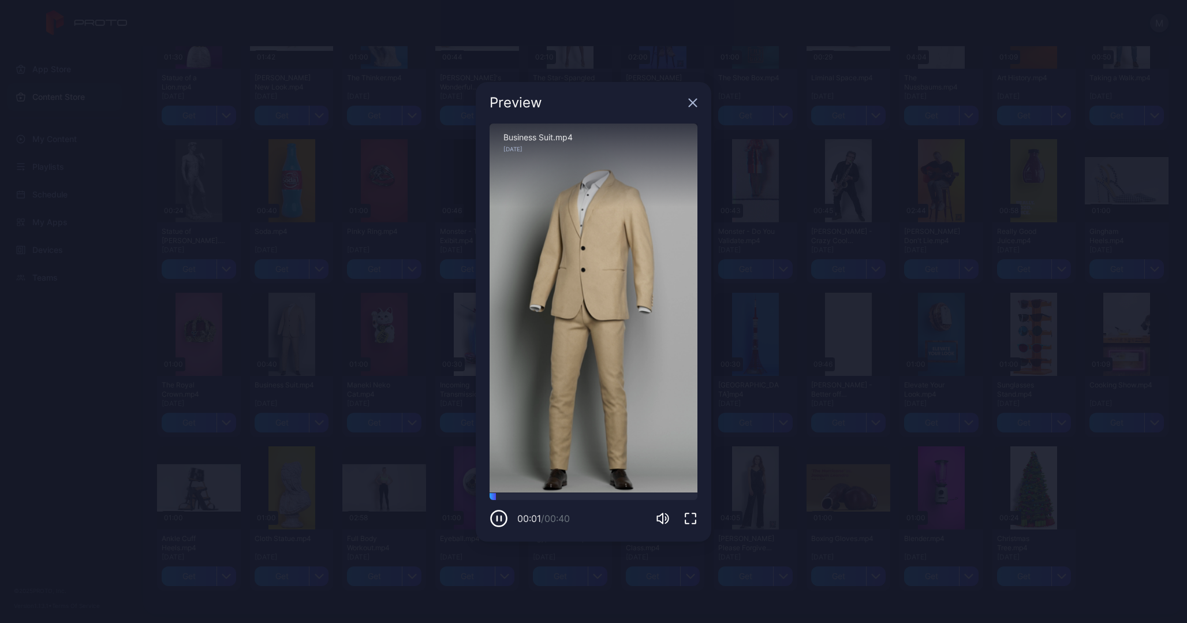
click at [696, 110] on div "Preview" at bounding box center [594, 103] width 236 height 42
click at [694, 106] on icon "button" at bounding box center [692, 102] width 9 height 9
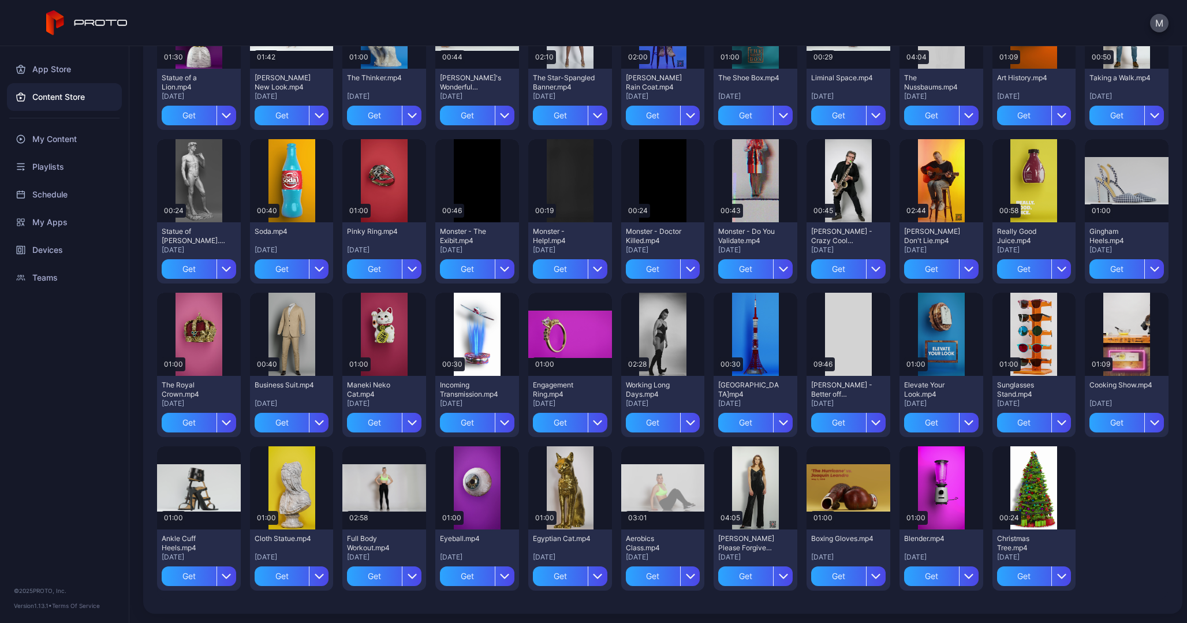
scroll to position [939, 0]
click at [997, 577] on div "Get" at bounding box center [1024, 577] width 55 height 20
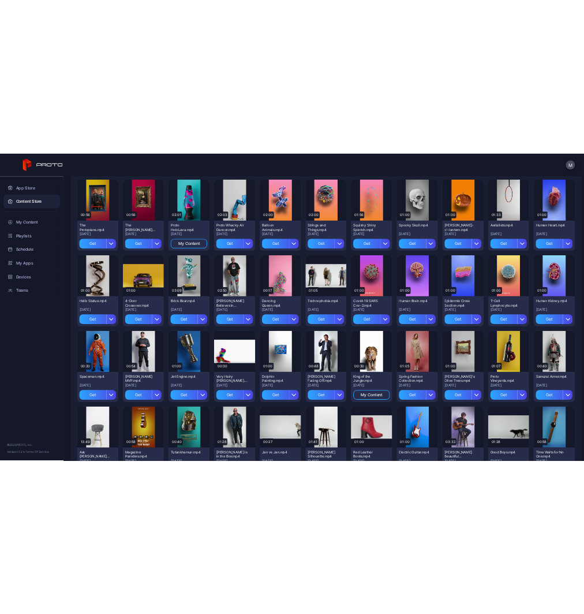
scroll to position [0, 0]
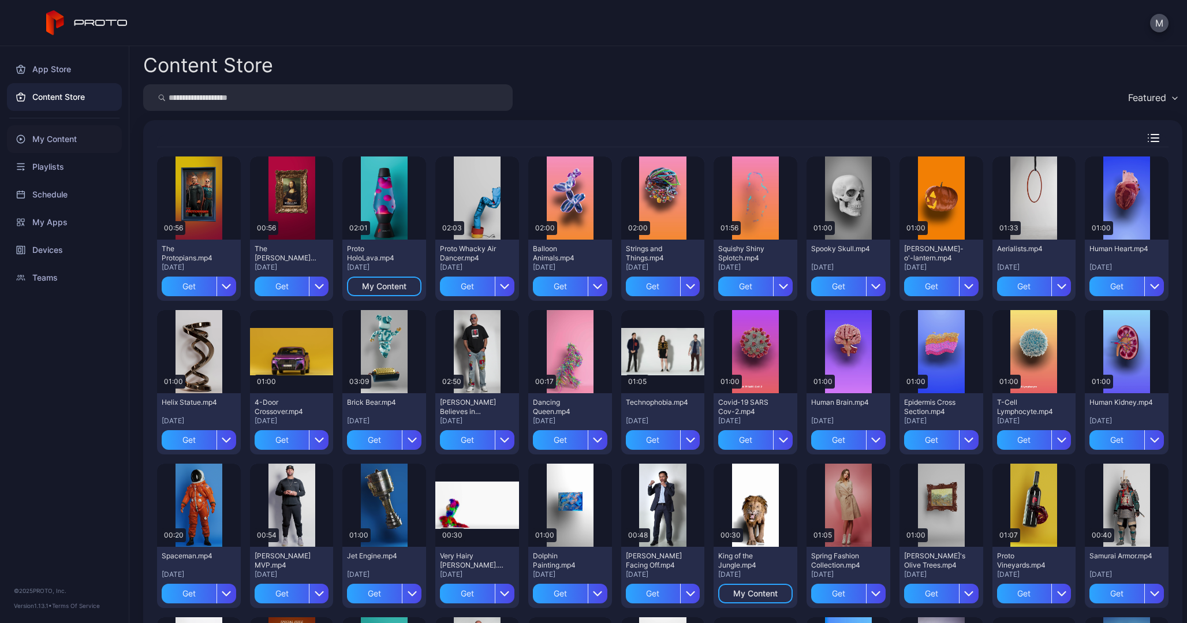
click at [55, 144] on div "My Content" at bounding box center [64, 139] width 115 height 28
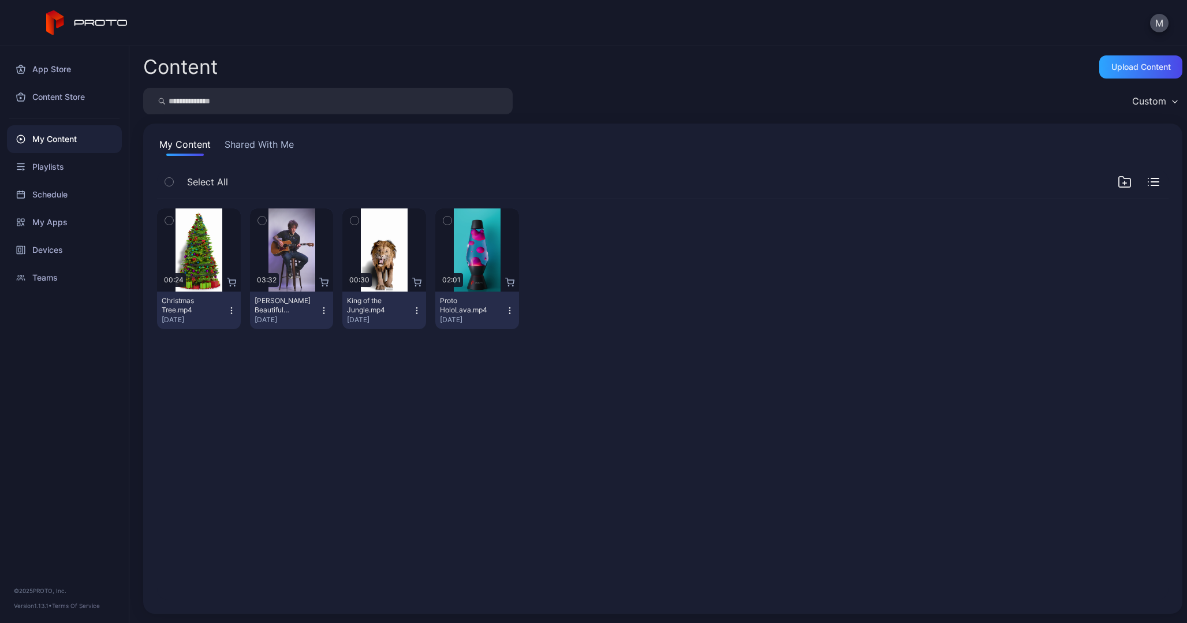
click at [241, 143] on button "Shared With Me" at bounding box center [259, 146] width 74 height 18
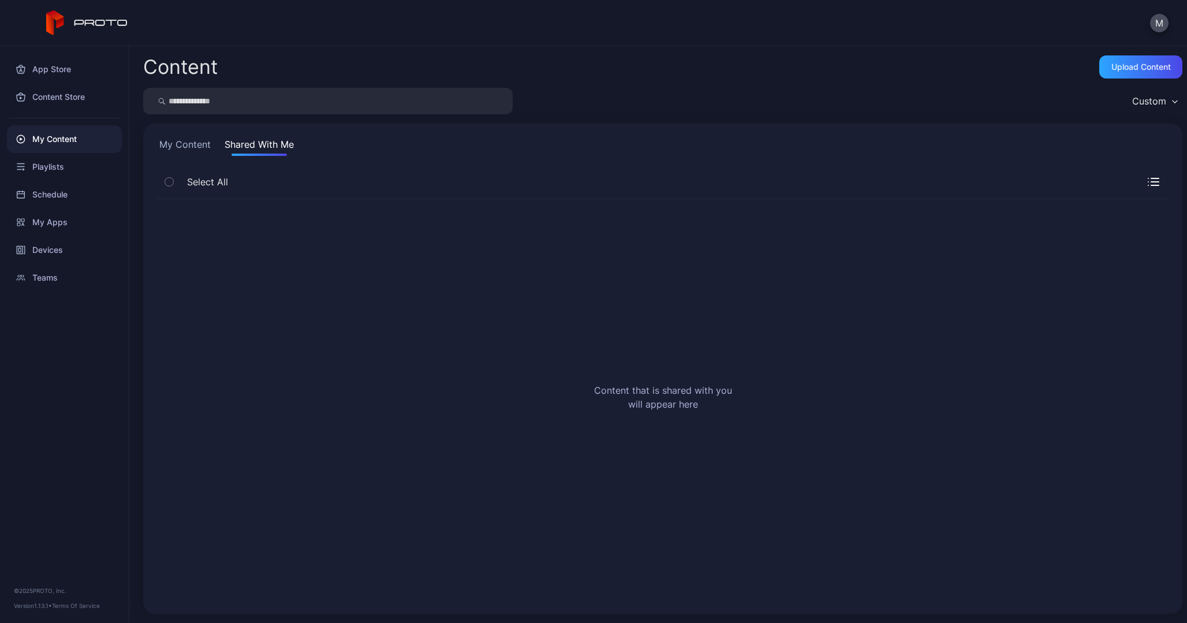
click at [181, 145] on button "My Content" at bounding box center [185, 146] width 56 height 18
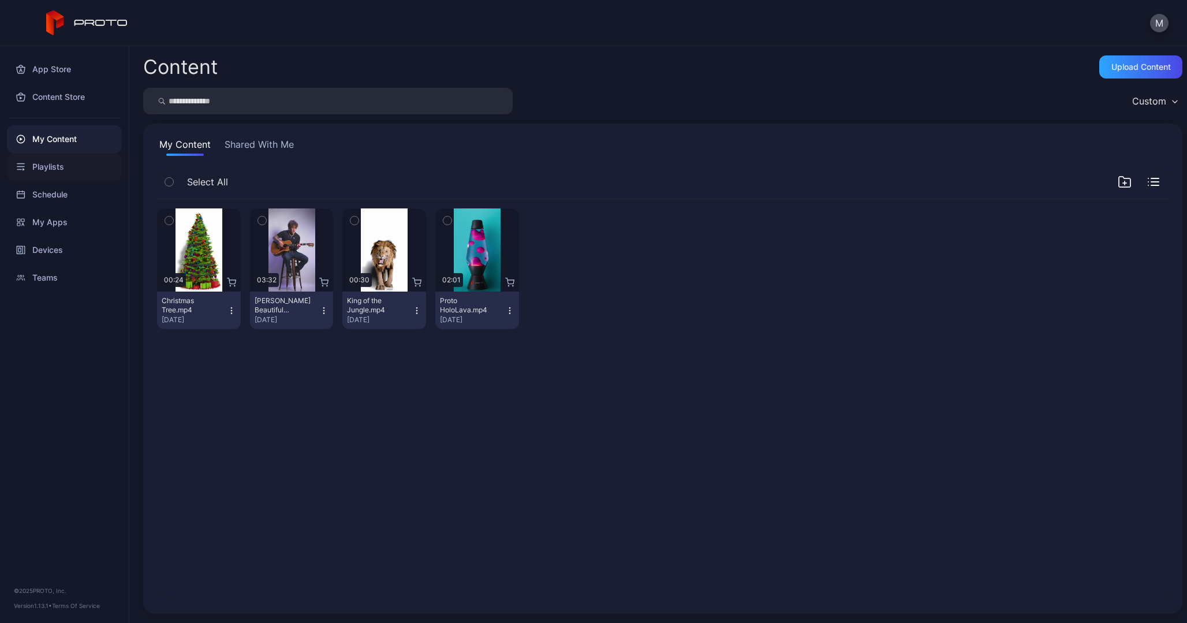
click at [31, 166] on div "Playlists" at bounding box center [64, 167] width 115 height 28
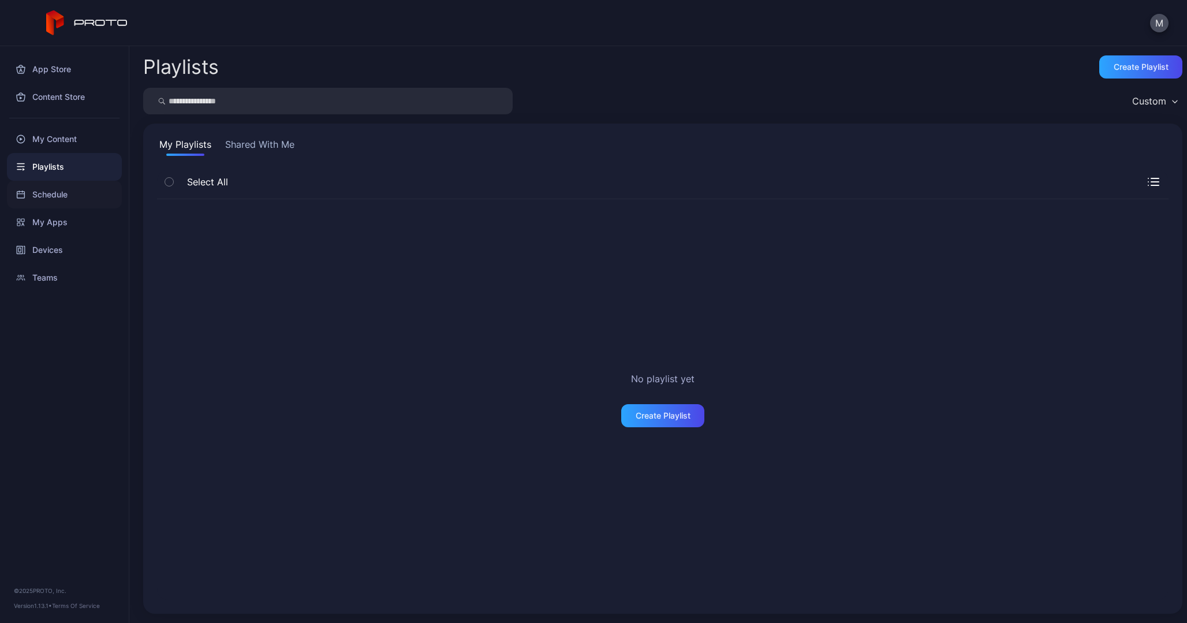
click at [38, 203] on div "Schedule" at bounding box center [64, 195] width 115 height 28
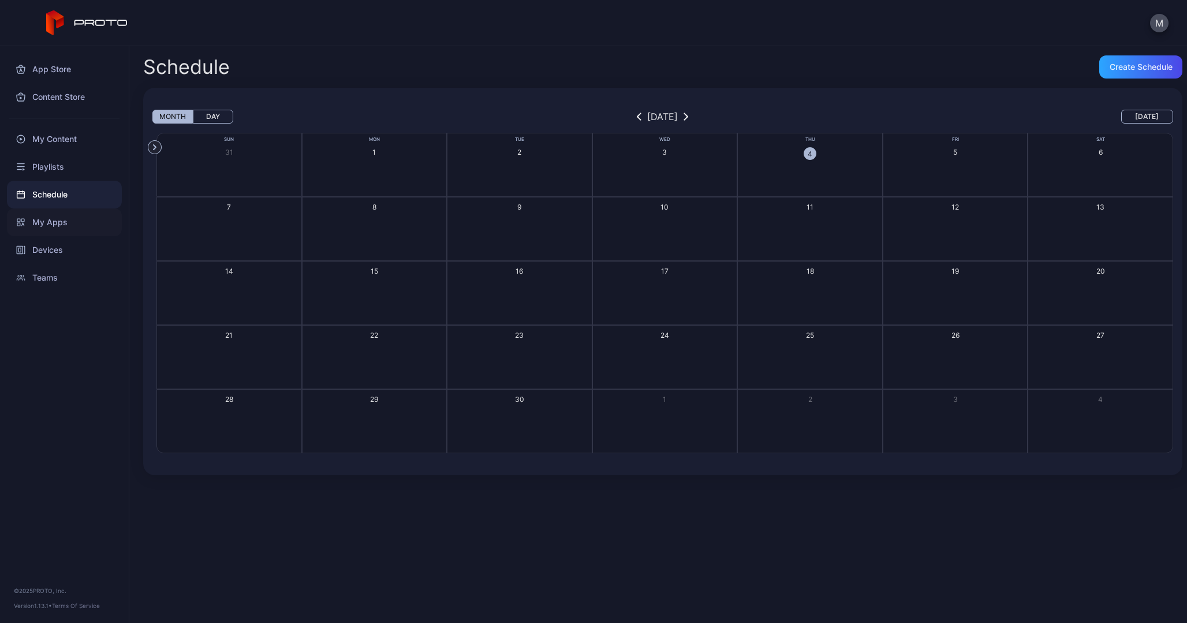
click at [44, 225] on div "My Apps" at bounding box center [64, 222] width 115 height 28
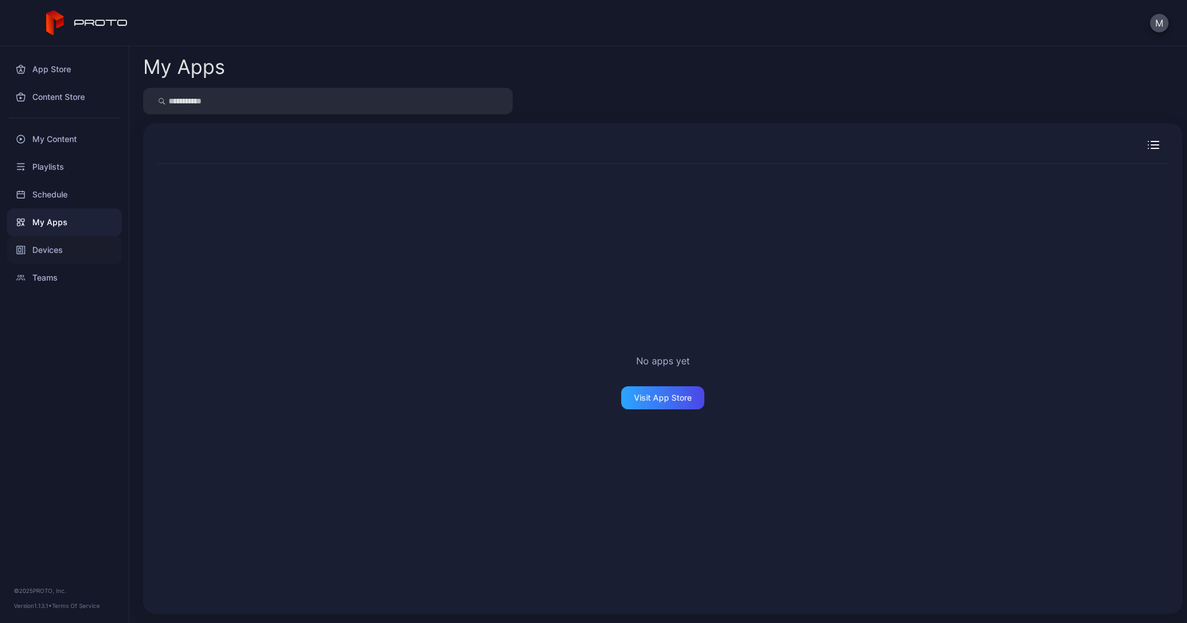
click at [54, 251] on div "Devices" at bounding box center [64, 250] width 115 height 28
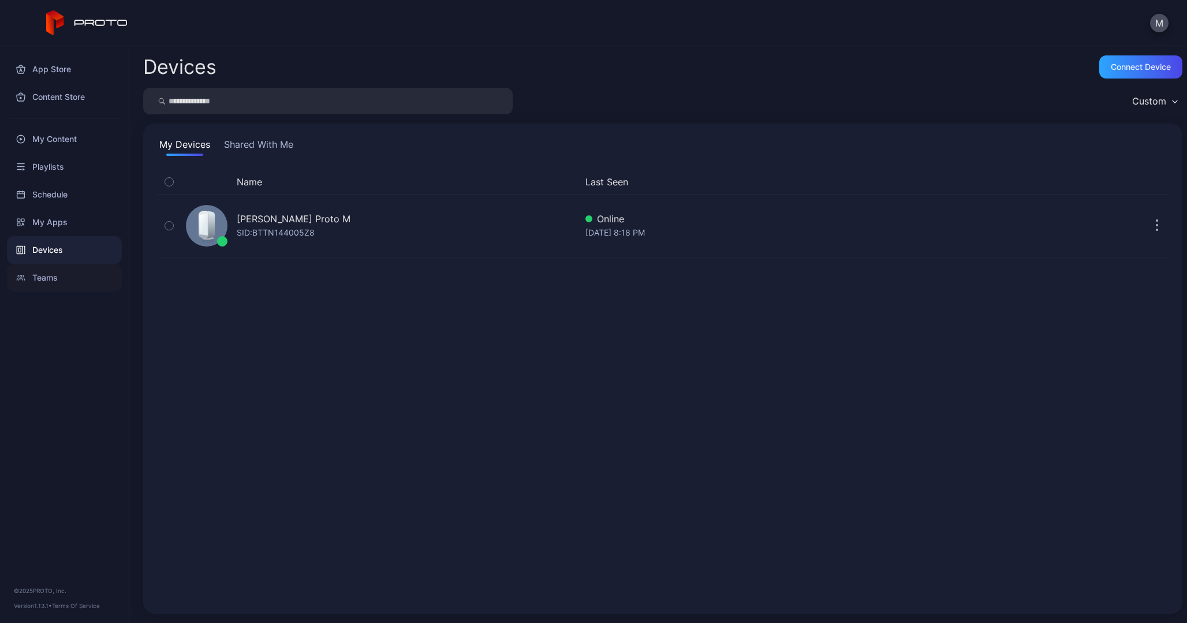
click at [46, 278] on div "Teams" at bounding box center [64, 278] width 115 height 28
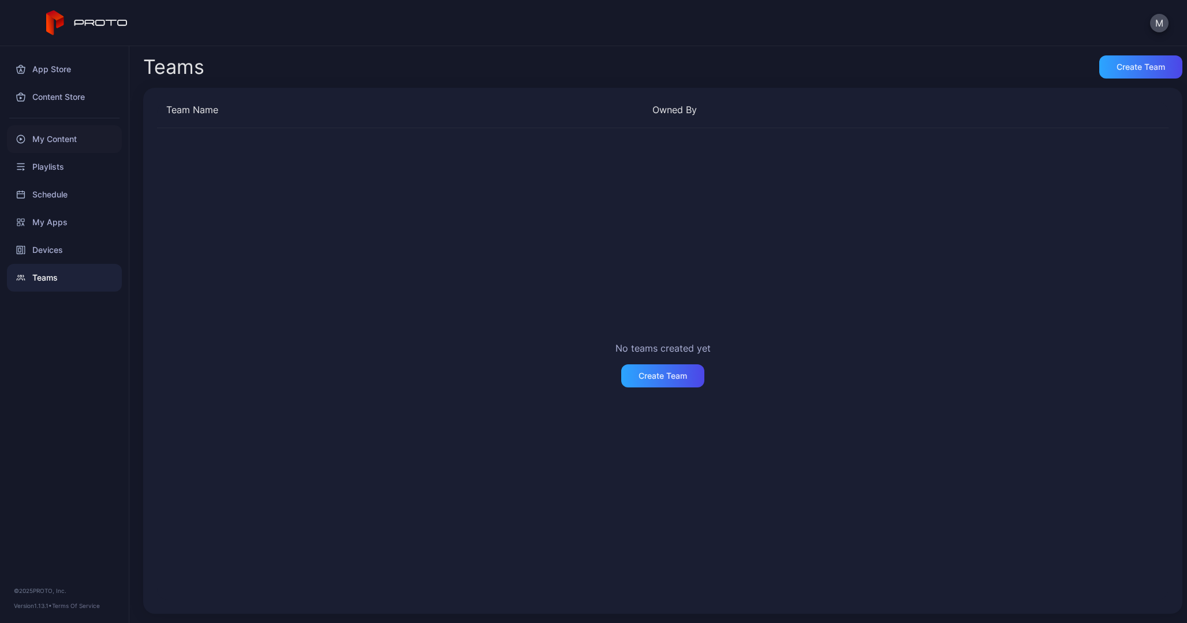
click at [46, 133] on div "My Content" at bounding box center [64, 139] width 115 height 28
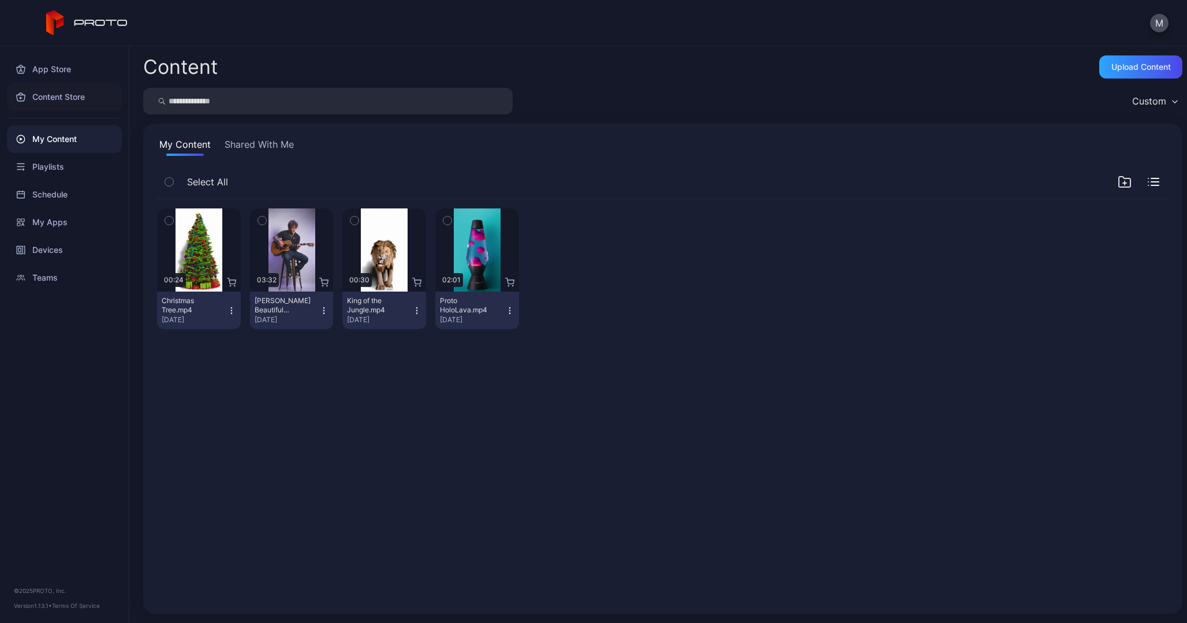
click at [66, 95] on div "Content Store" at bounding box center [64, 97] width 115 height 28
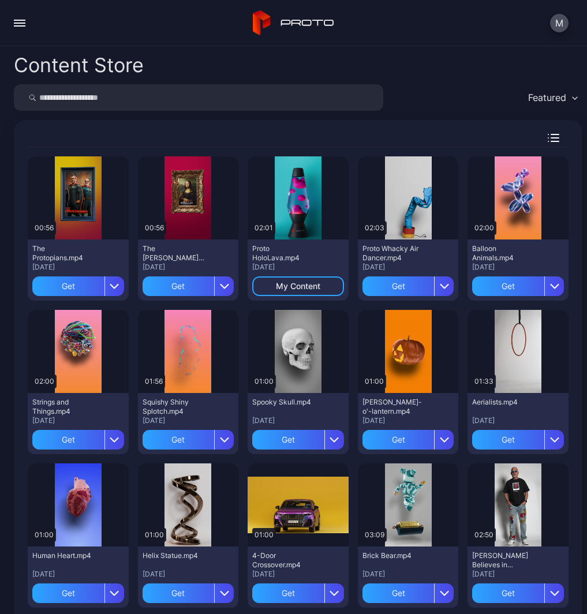
click at [14, 23] on div "button" at bounding box center [20, 23] width 12 height 1
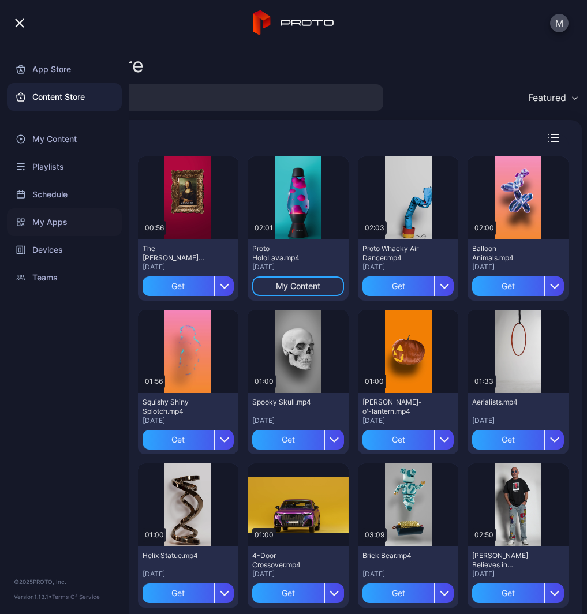
click at [50, 220] on div "My Apps" at bounding box center [64, 222] width 115 height 28
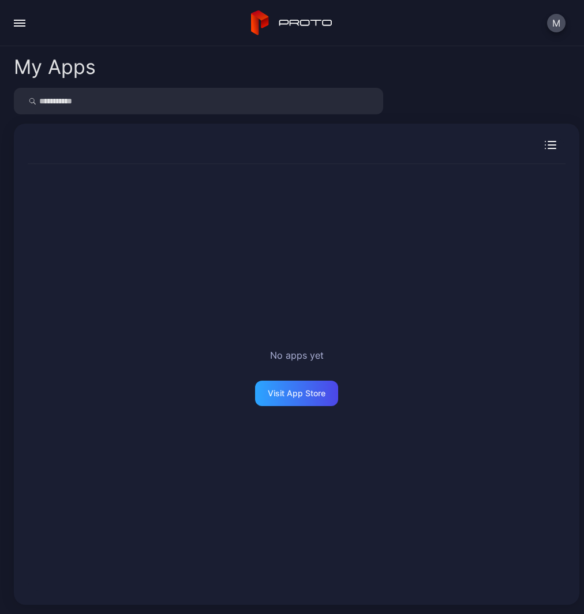
click at [14, 27] on button "button" at bounding box center [19, 23] width 23 height 23
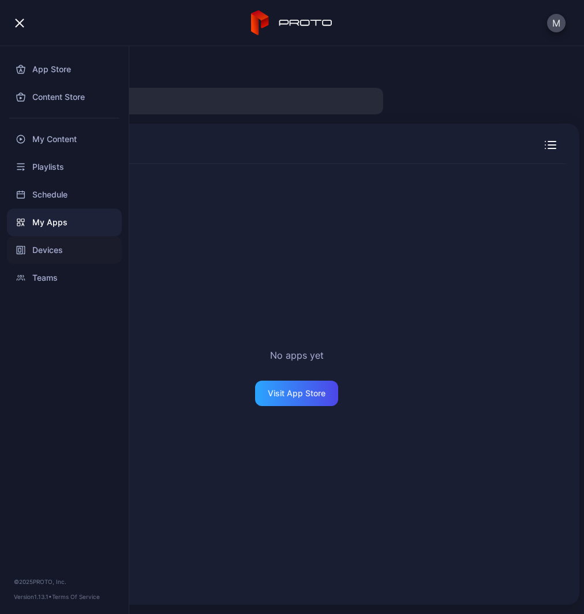
click at [49, 260] on div "Devices" at bounding box center [64, 250] width 115 height 28
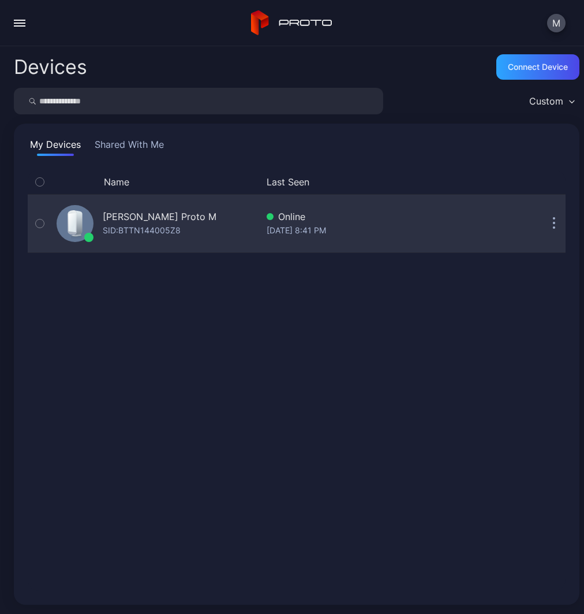
click at [147, 230] on div "SID: BTTN144005Z8" at bounding box center [142, 230] width 78 height 14
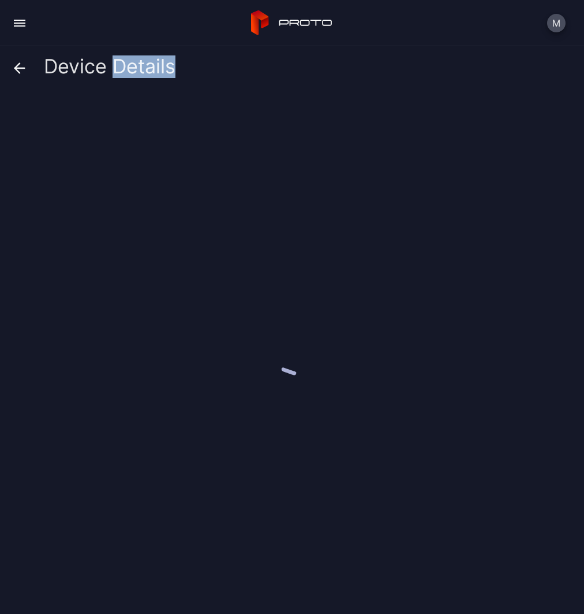
click at [147, 230] on div at bounding box center [297, 348] width 566 height 512
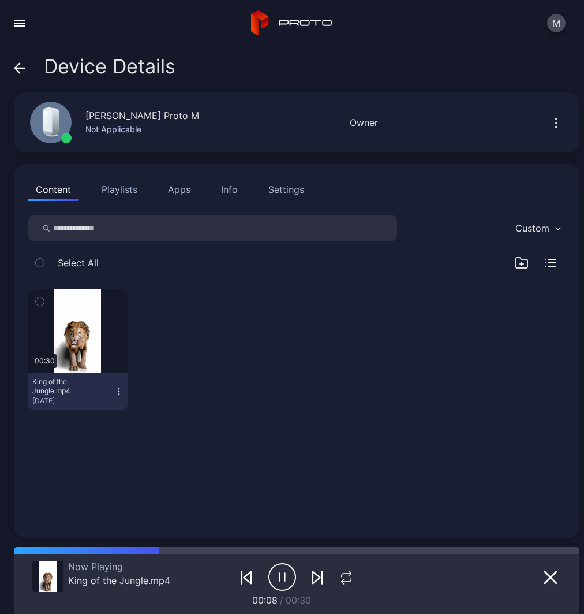
click at [17, 68] on icon at bounding box center [20, 68] width 10 height 0
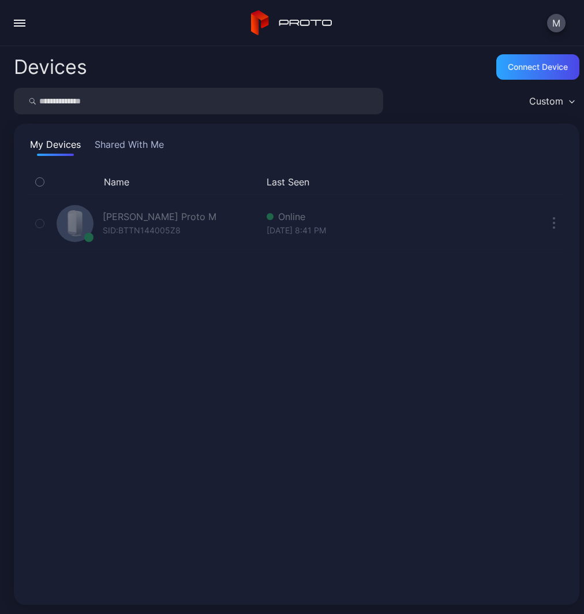
click at [154, 274] on div "Name Last Seen [PERSON_NAME] Proto M SID: BTTN144005Z8 Online [DATE] 8:41 PM" at bounding box center [297, 380] width 538 height 421
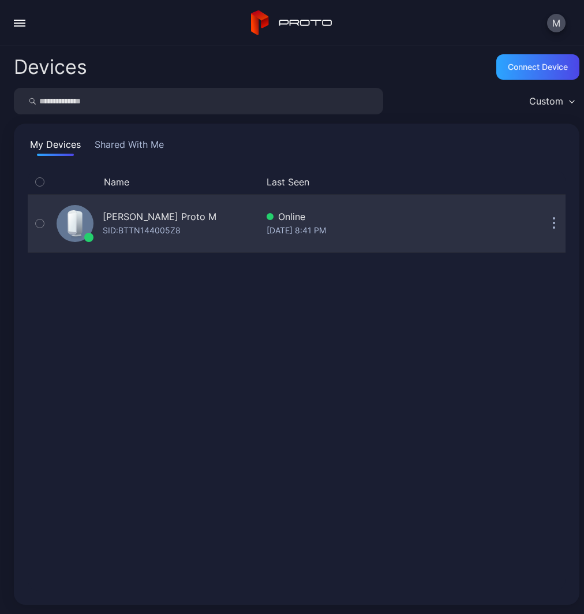
click at [543, 219] on button "button" at bounding box center [554, 223] width 23 height 23
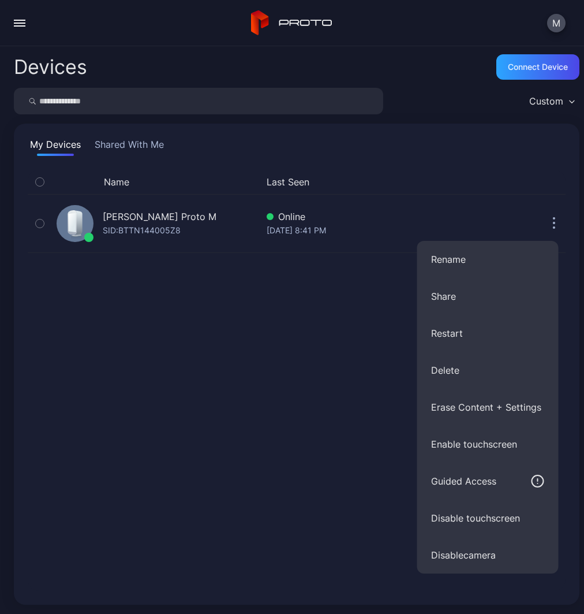
click at [191, 308] on div "Name Last Seen [PERSON_NAME] Proto M SID: BTTN144005Z8 Online [DATE] 8:41 PM" at bounding box center [297, 380] width 538 height 421
